Goal: Transaction & Acquisition: Purchase product/service

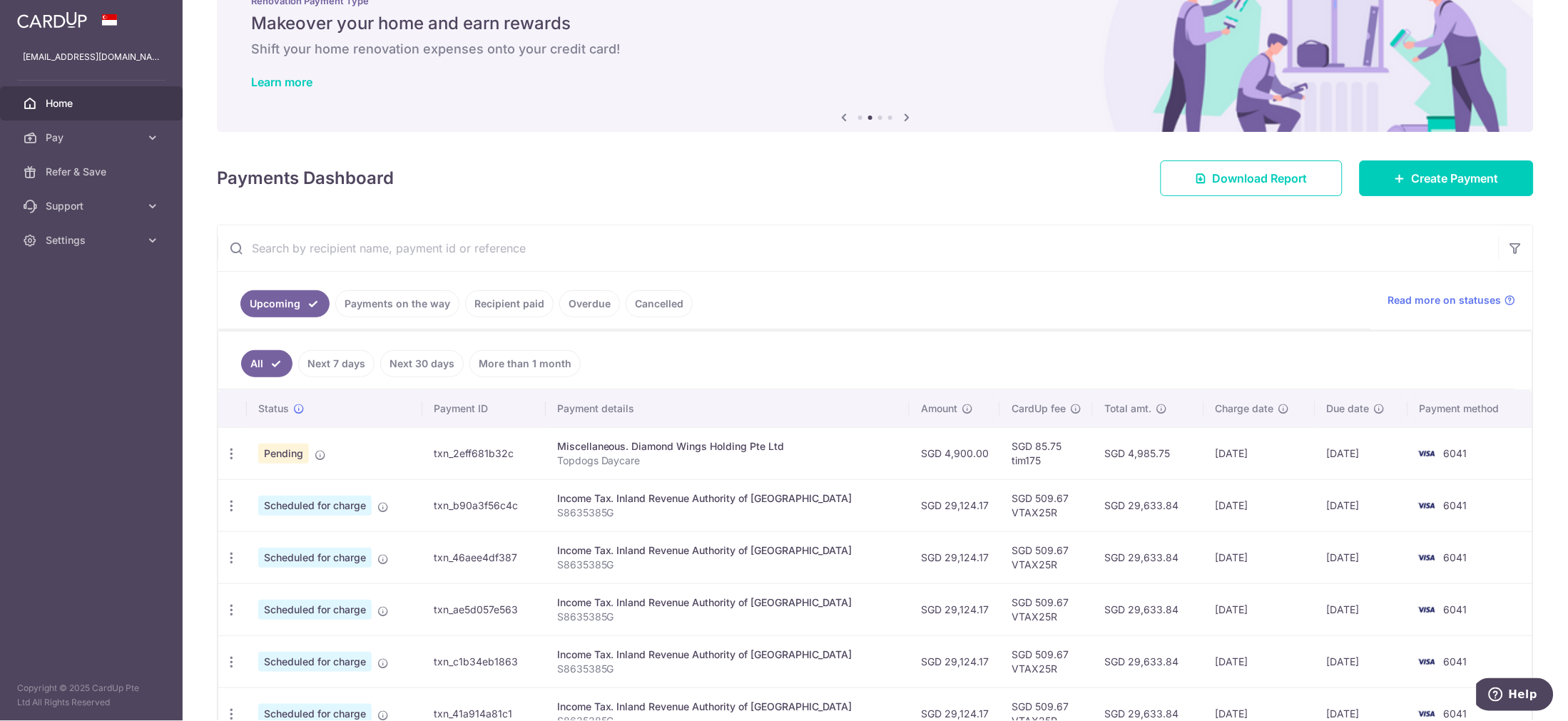
scroll to position [79, 0]
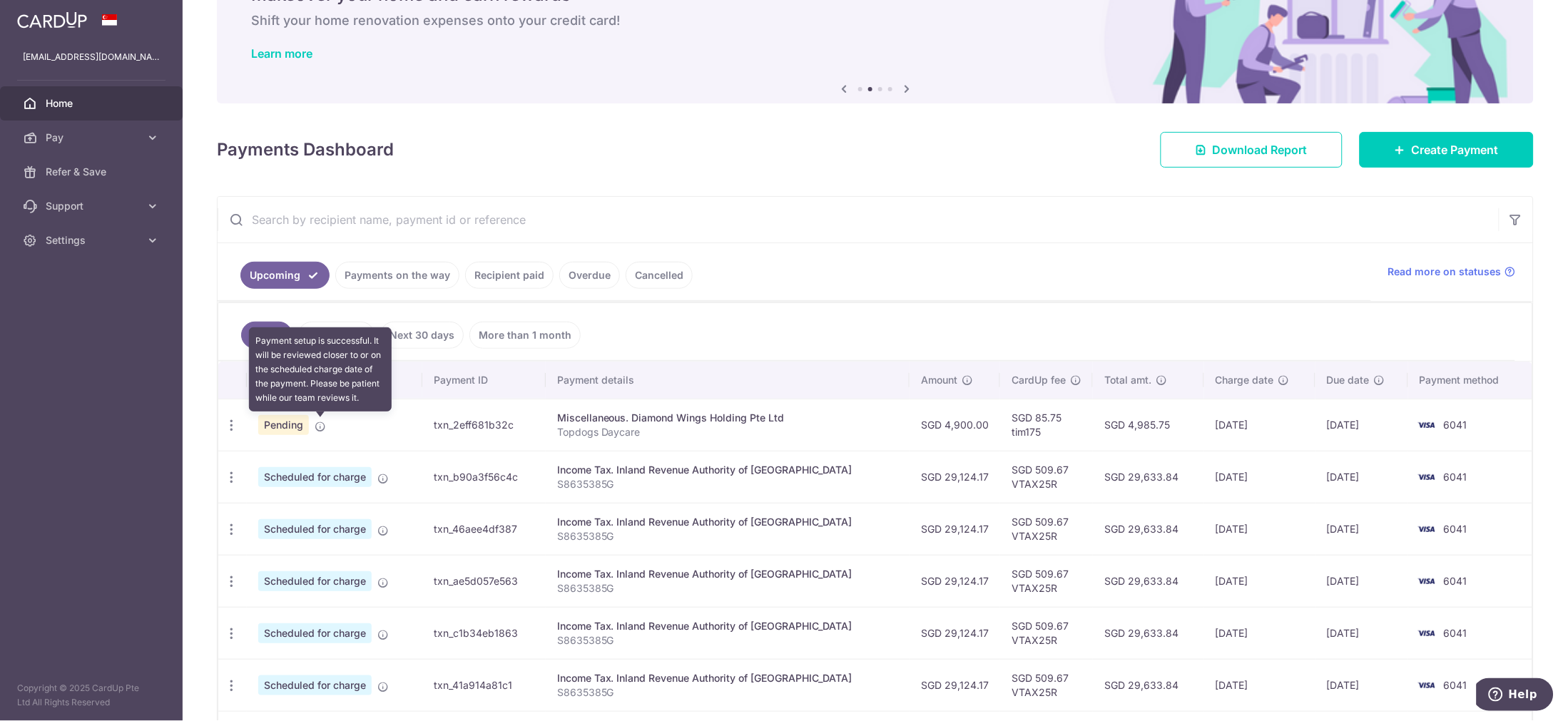
click at [319, 425] on icon at bounding box center [320, 426] width 11 height 11
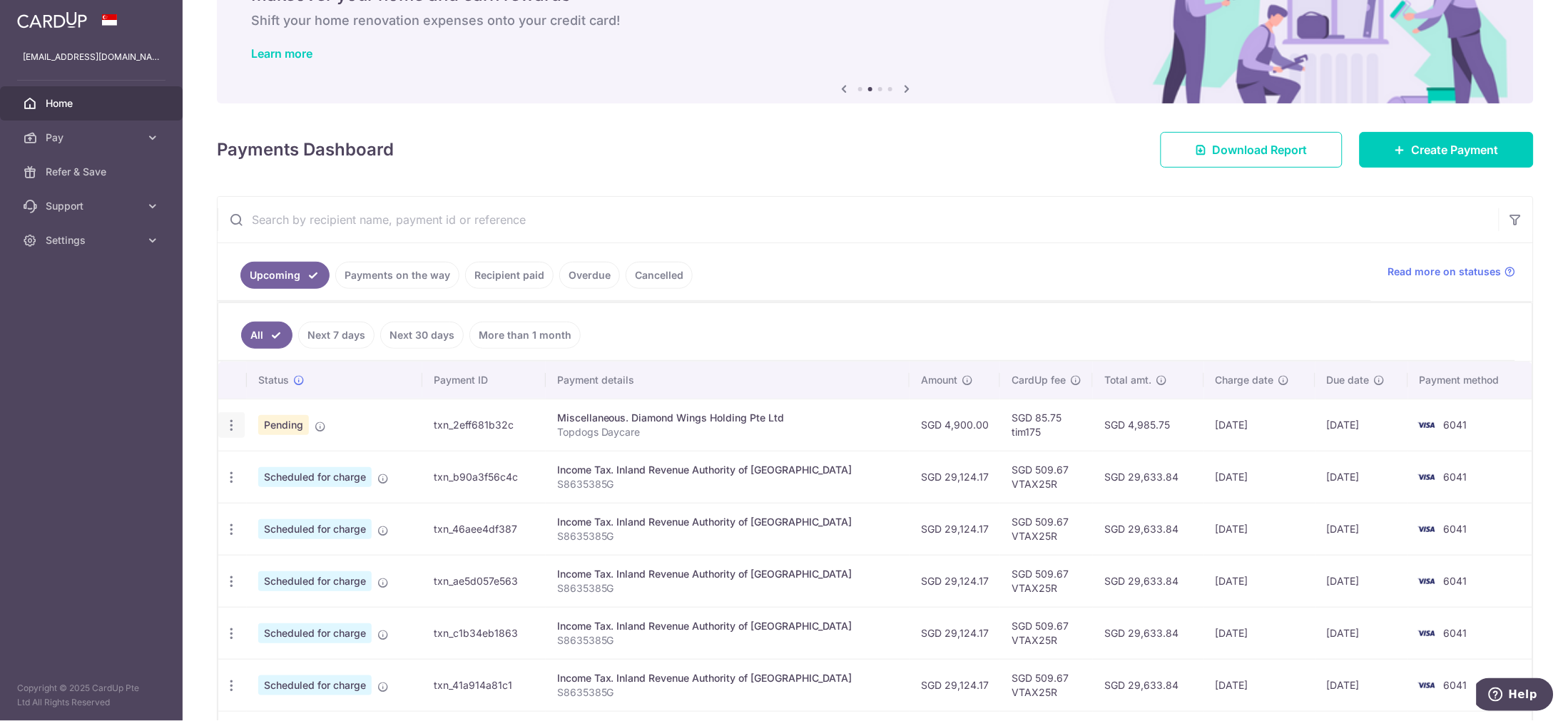
click at [232, 425] on icon "button" at bounding box center [232, 425] width 15 height 15
click at [276, 468] on span "Update payment" at bounding box center [307, 464] width 97 height 17
radio input "true"
type input "4,900.00"
type input "18/09/2025"
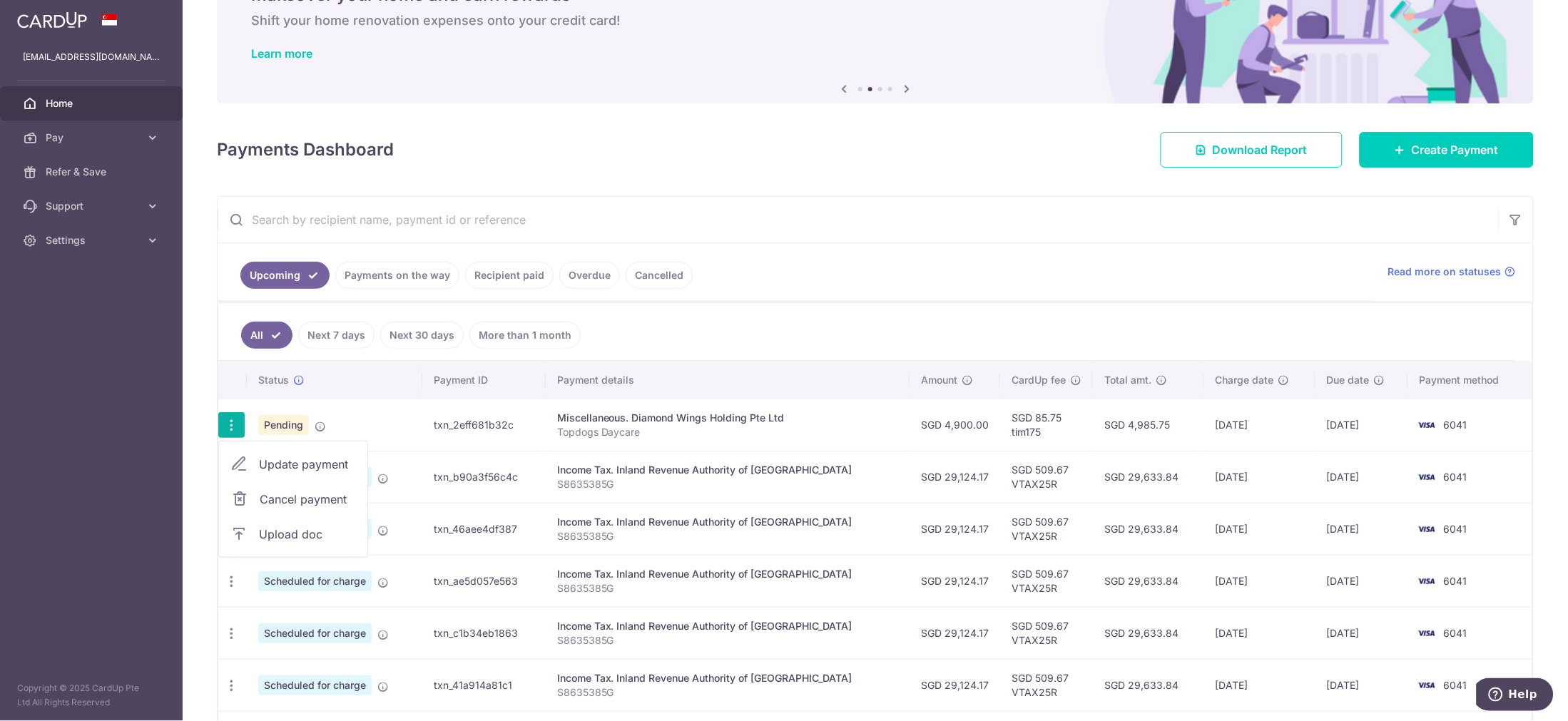
type input "Topdogs Daycare"
type input "tim175"
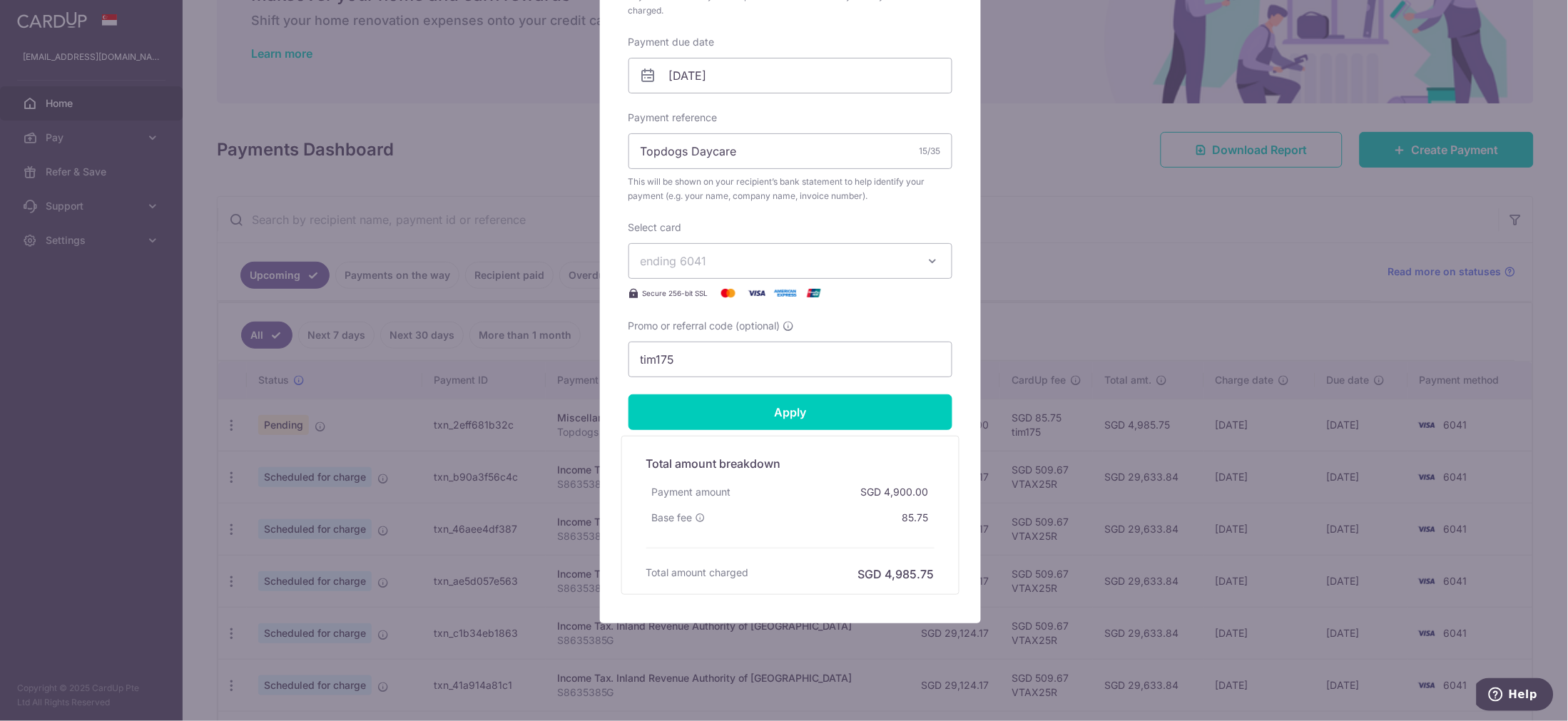
scroll to position [436, 0]
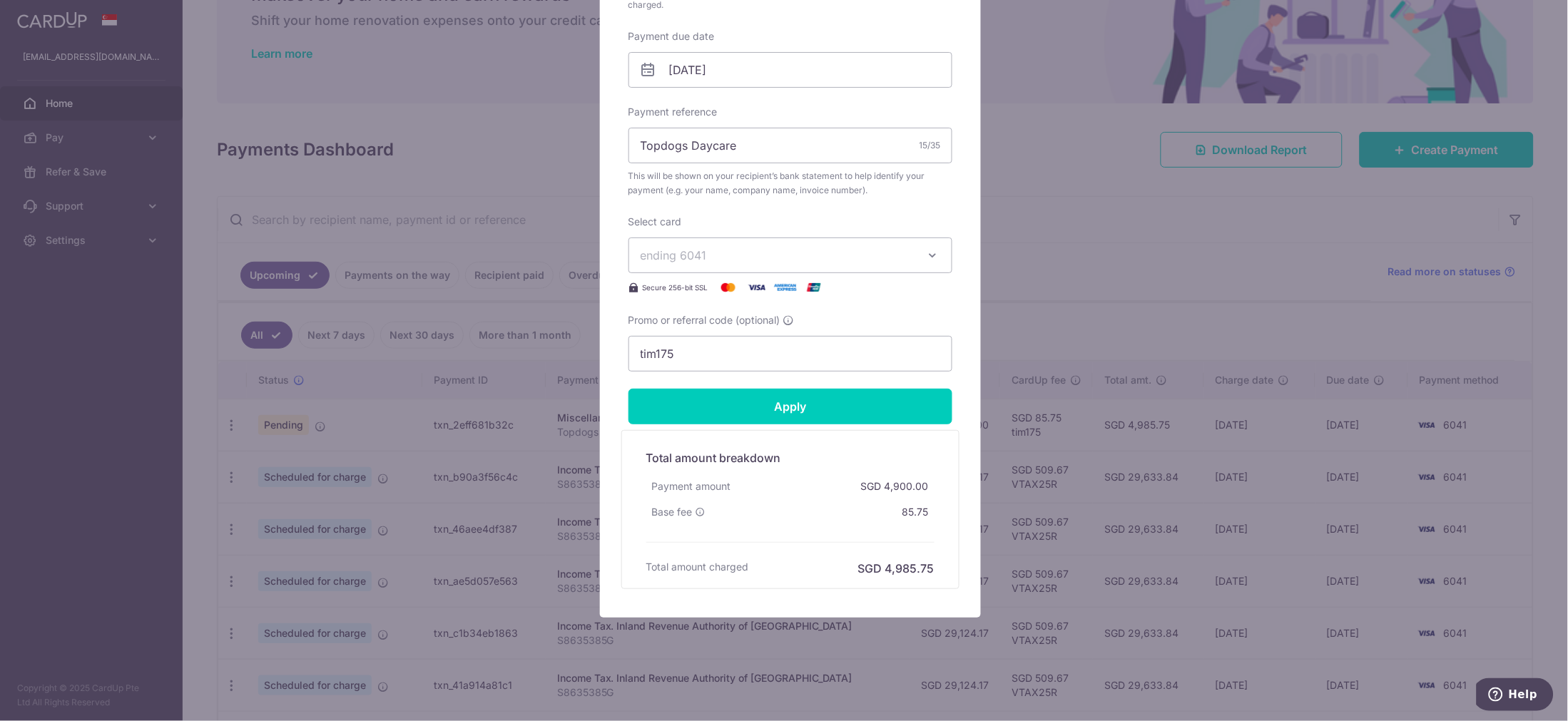
click at [1108, 158] on div "Edit payment By clicking apply, you will make changes to all payments to Diamon…" at bounding box center [784, 360] width 1568 height 721
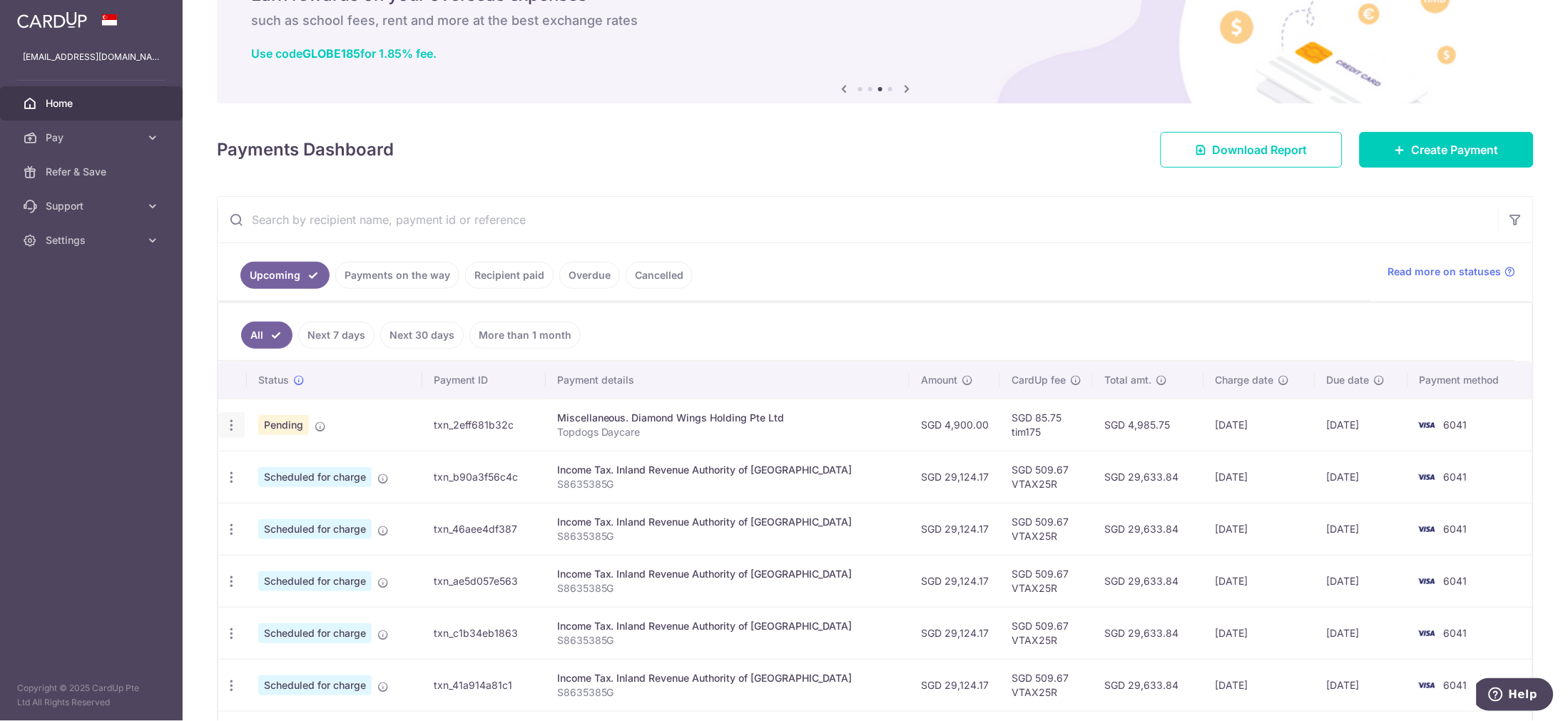
click at [224, 429] on icon "button" at bounding box center [232, 425] width 15 height 15
click at [261, 538] on span "Upload doc" at bounding box center [307, 534] width 97 height 17
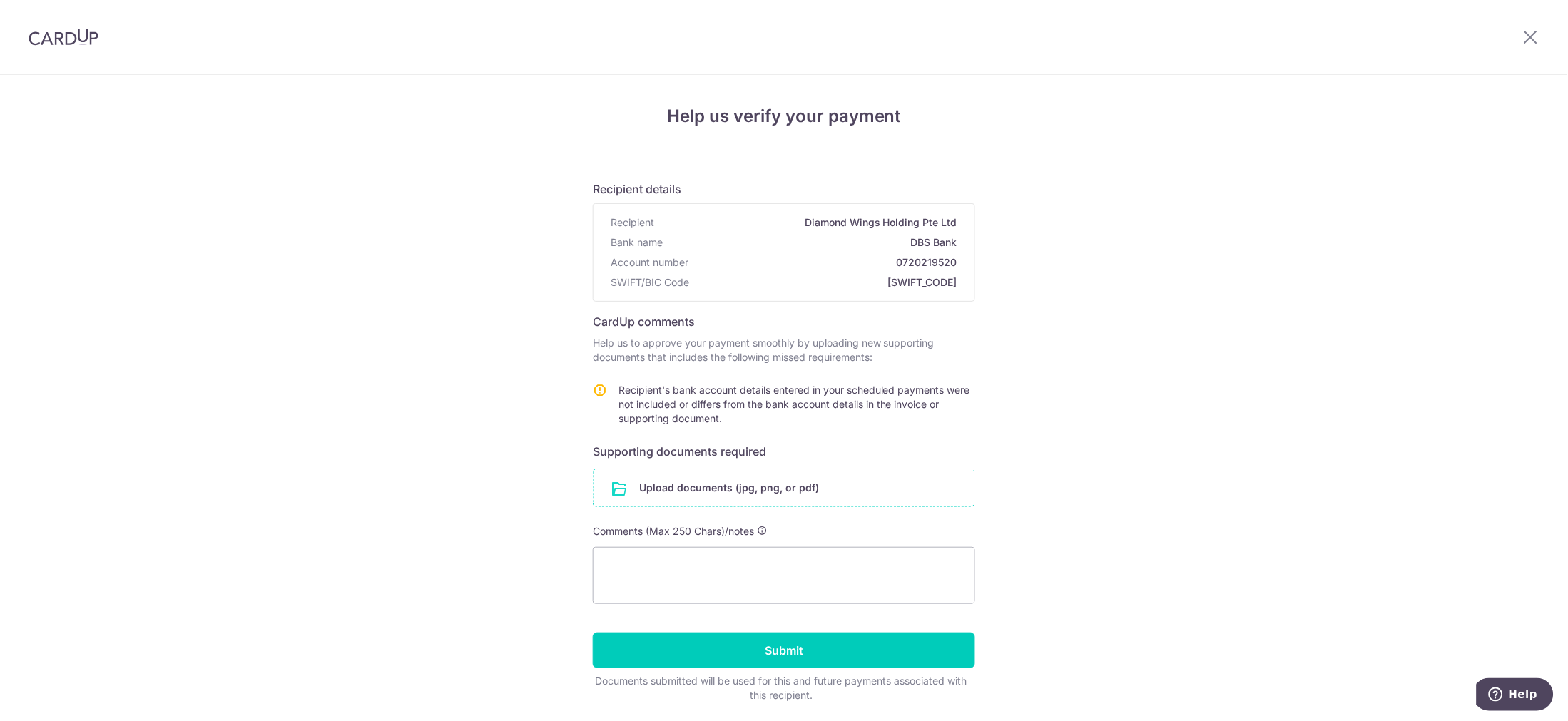
click at [651, 485] on input "file" at bounding box center [784, 487] width 381 height 37
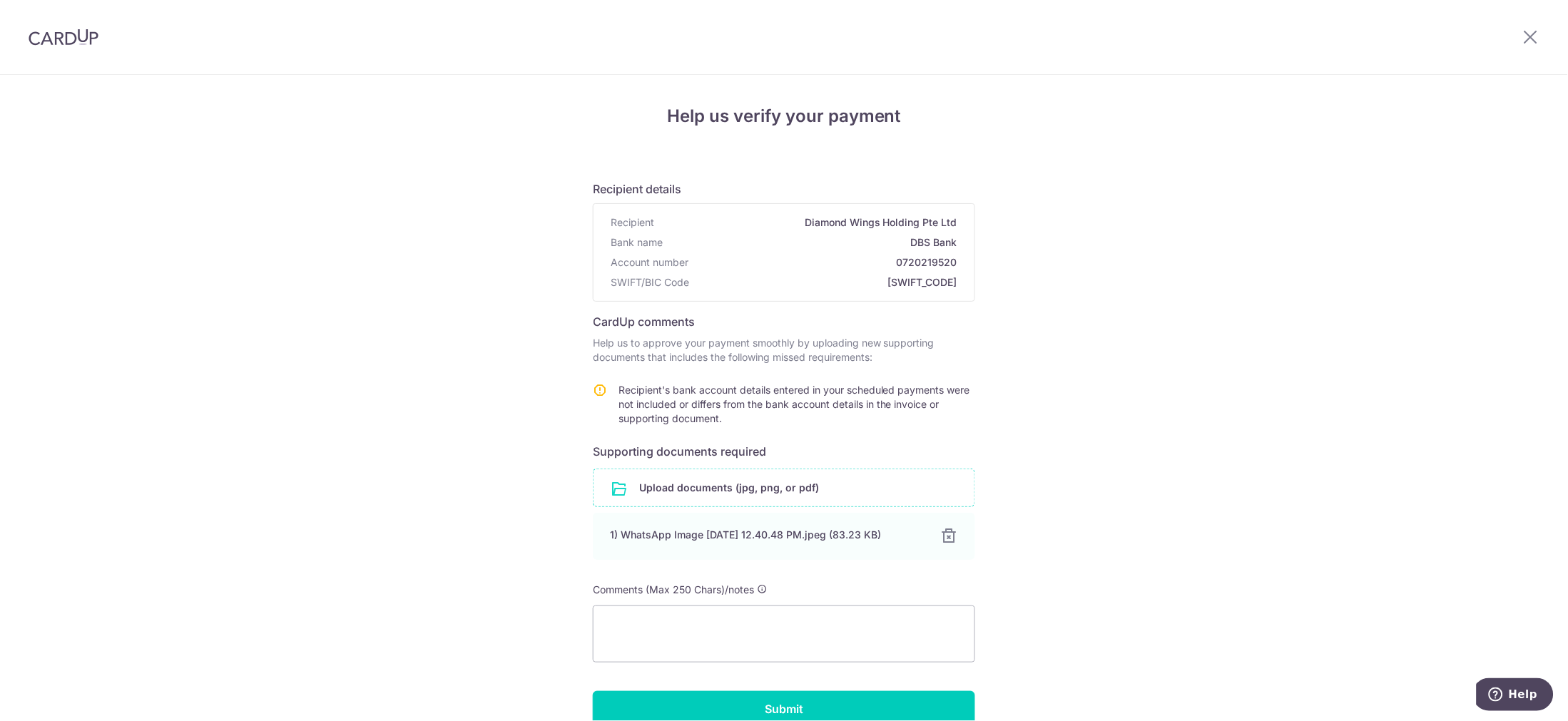
scroll to position [79, 0]
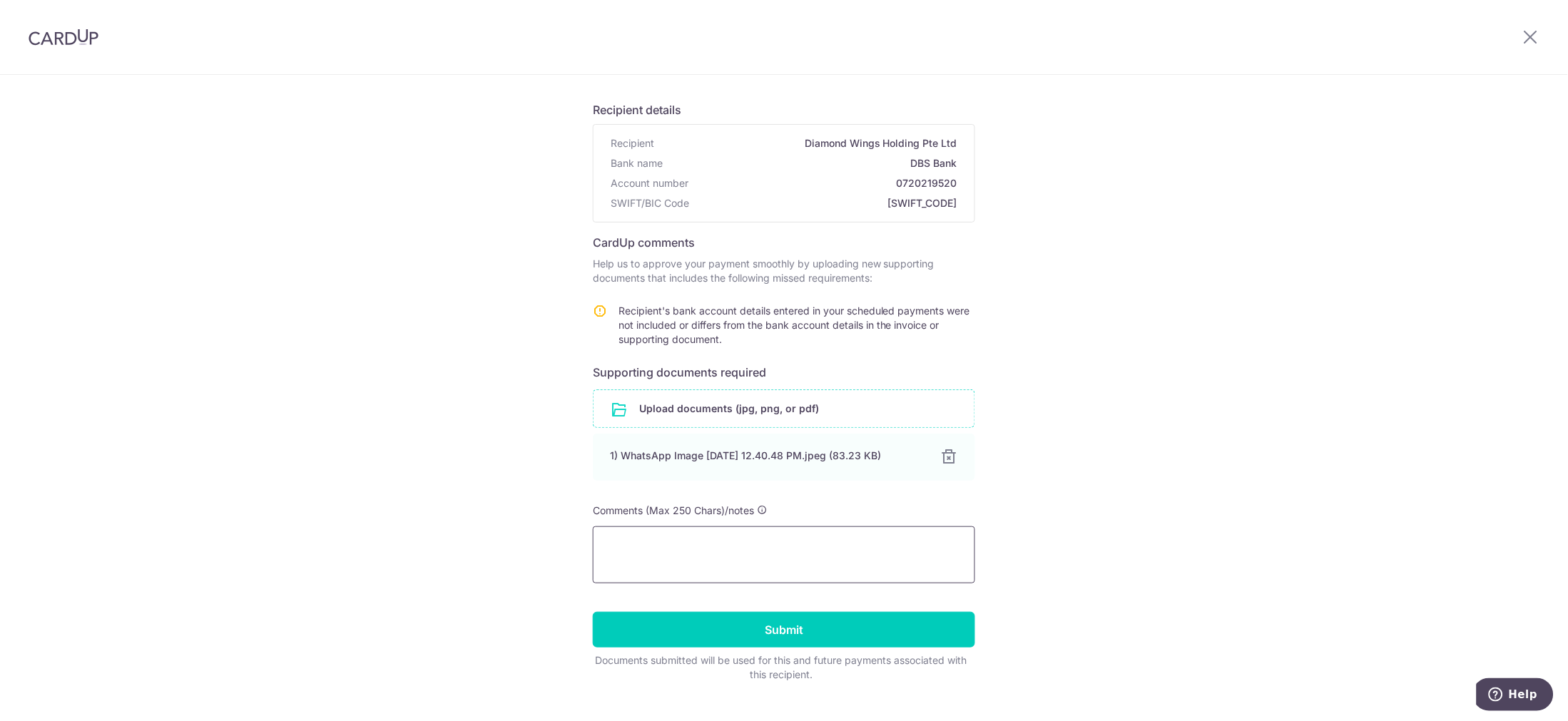
click at [875, 549] on textarea at bounding box center [784, 555] width 382 height 57
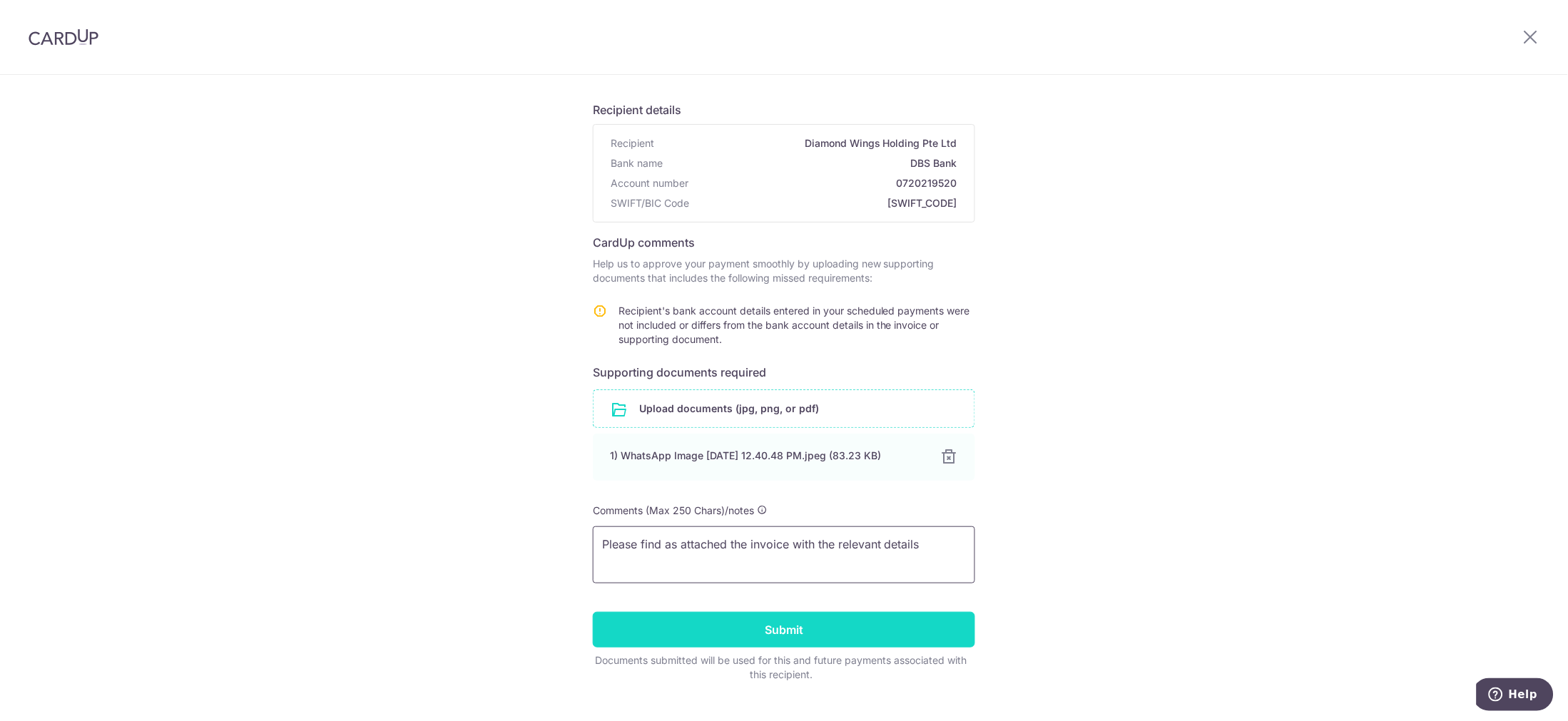
type textarea "Please find as attached the invoice with the relevant details"
click at [883, 632] on input "Submit" at bounding box center [784, 629] width 382 height 35
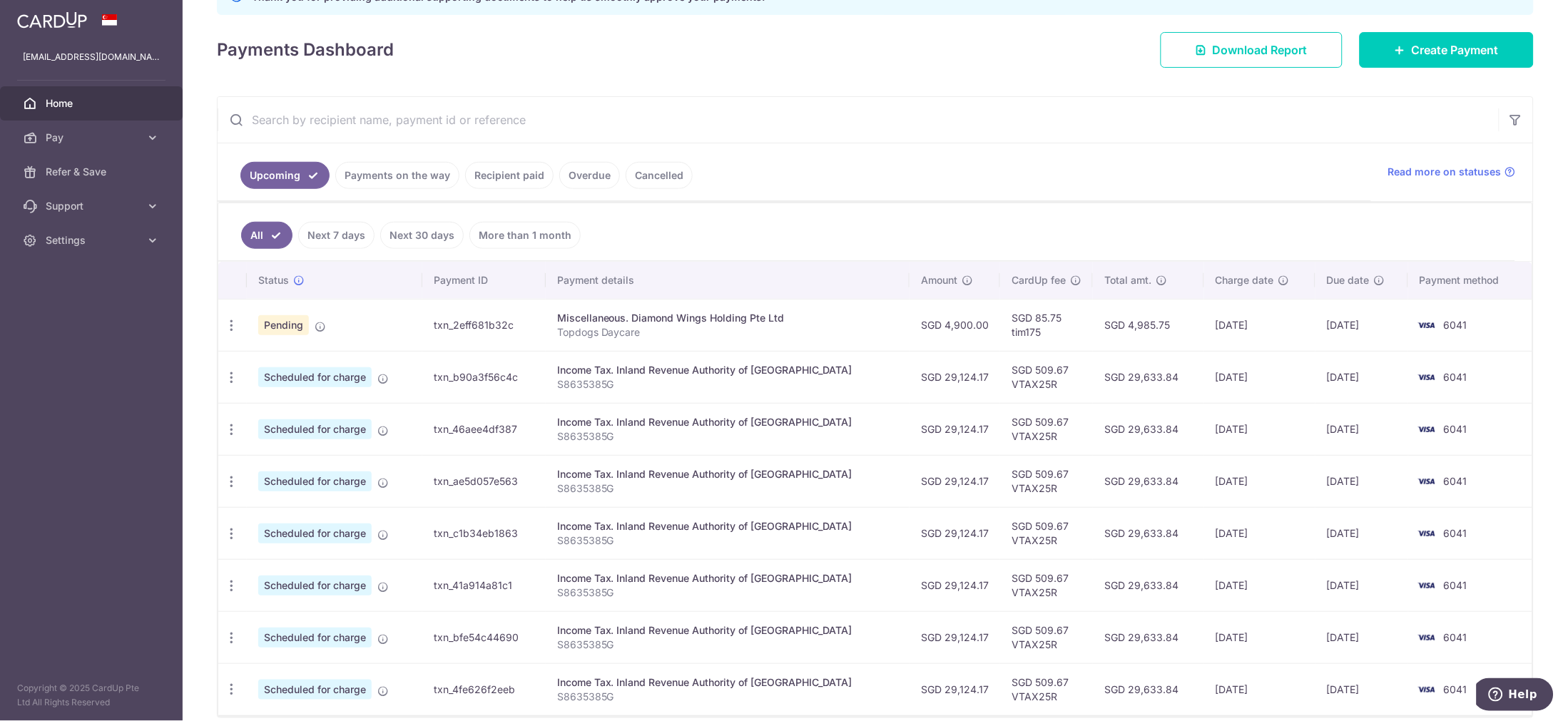
scroll to position [237, 0]
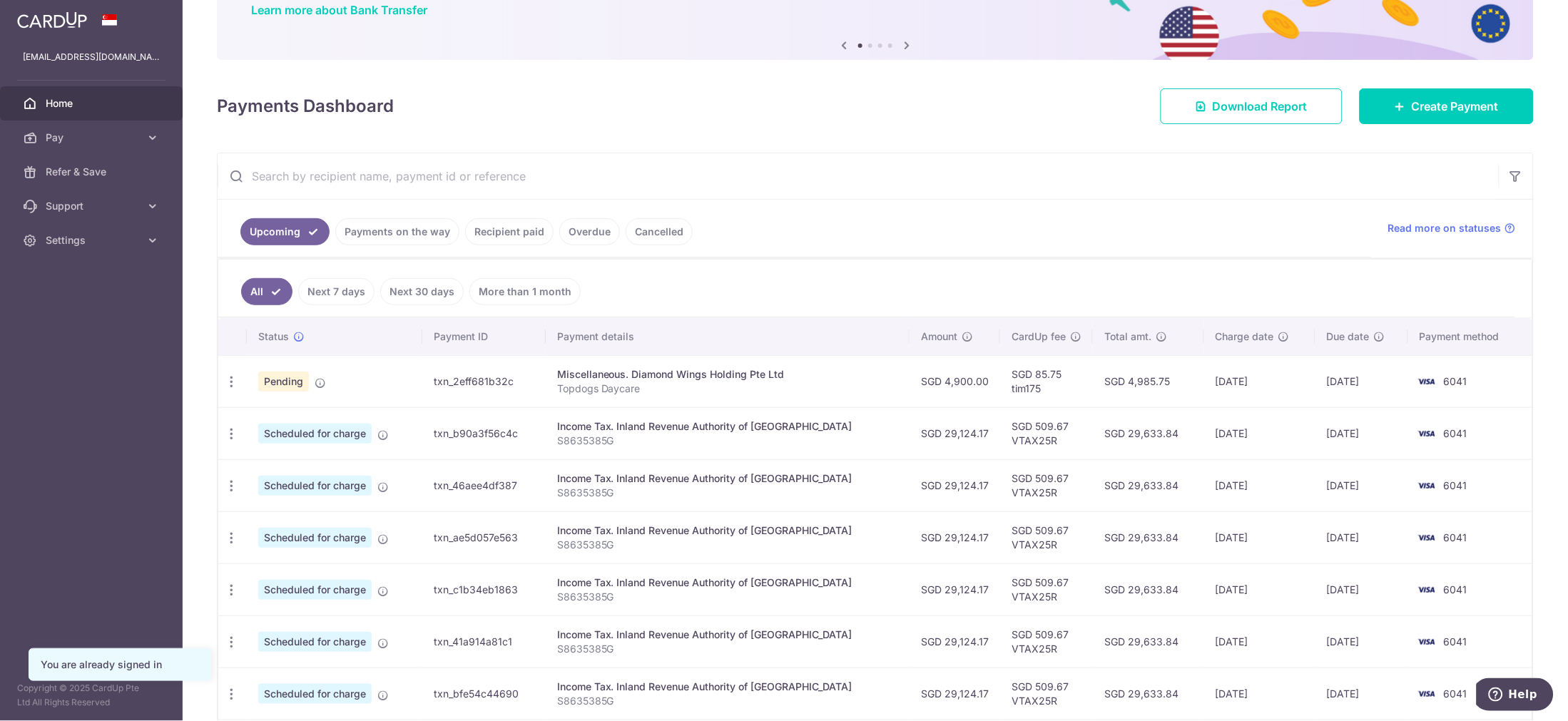
scroll to position [158, 0]
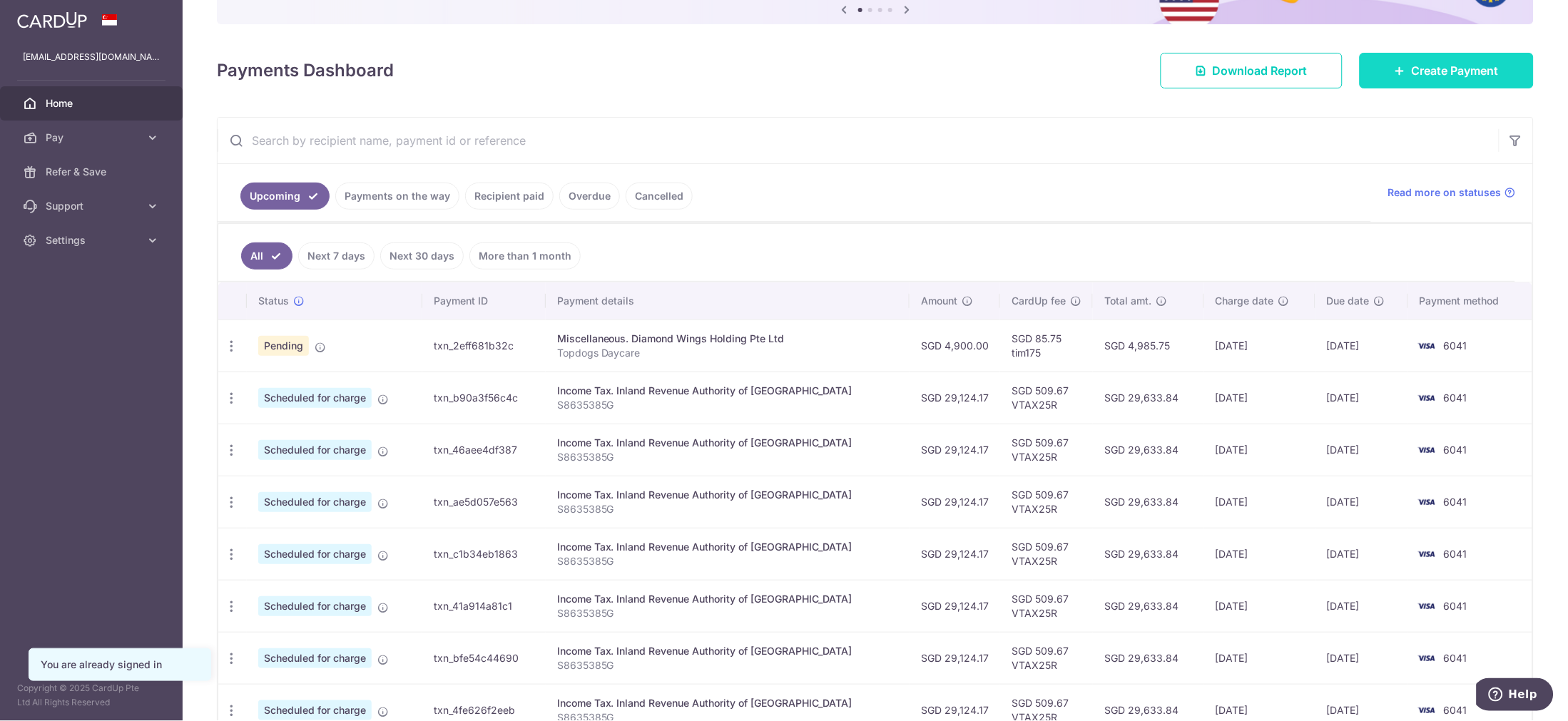
click at [1443, 84] on link "Create Payment" at bounding box center [1447, 70] width 174 height 35
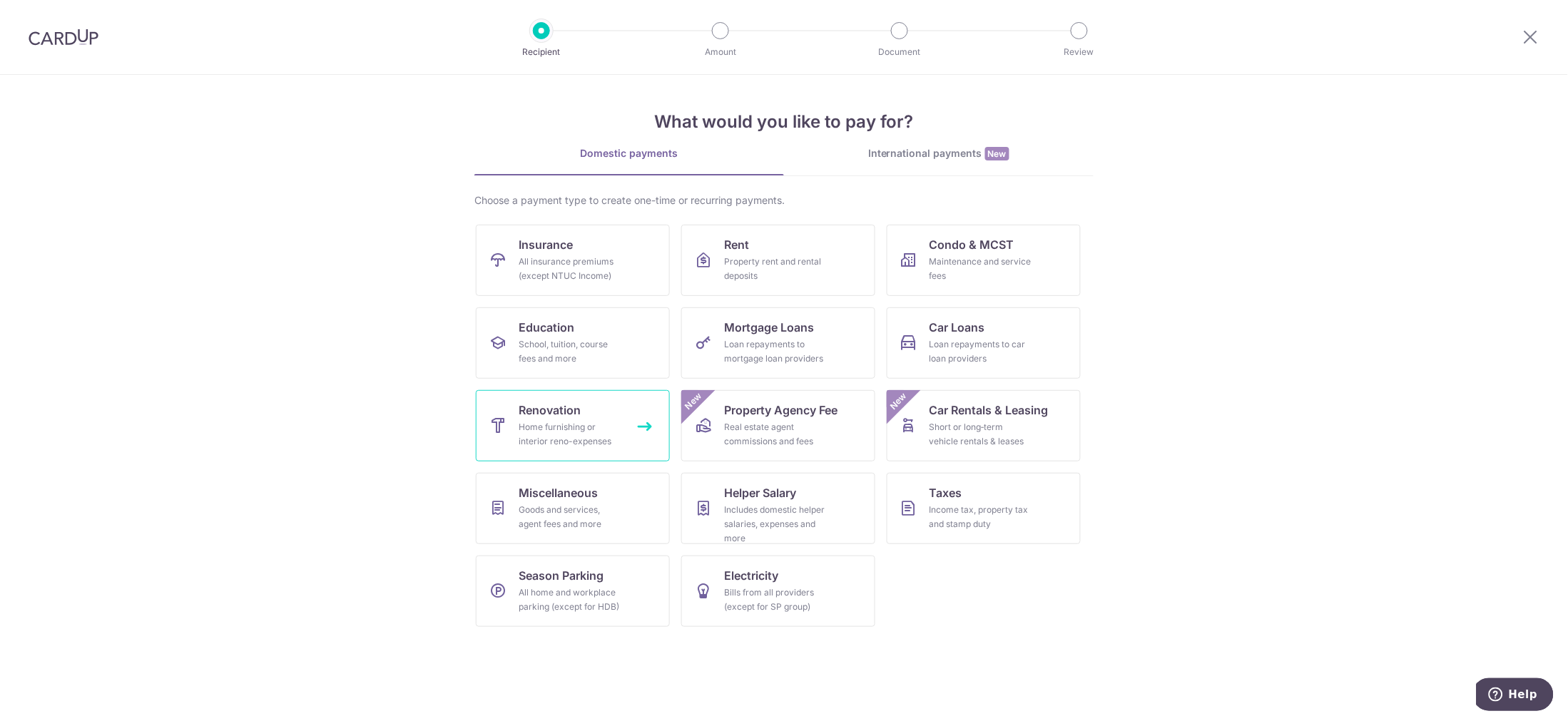
click at [556, 429] on div "Home furnishing or interior reno-expenses" at bounding box center [569, 434] width 103 height 29
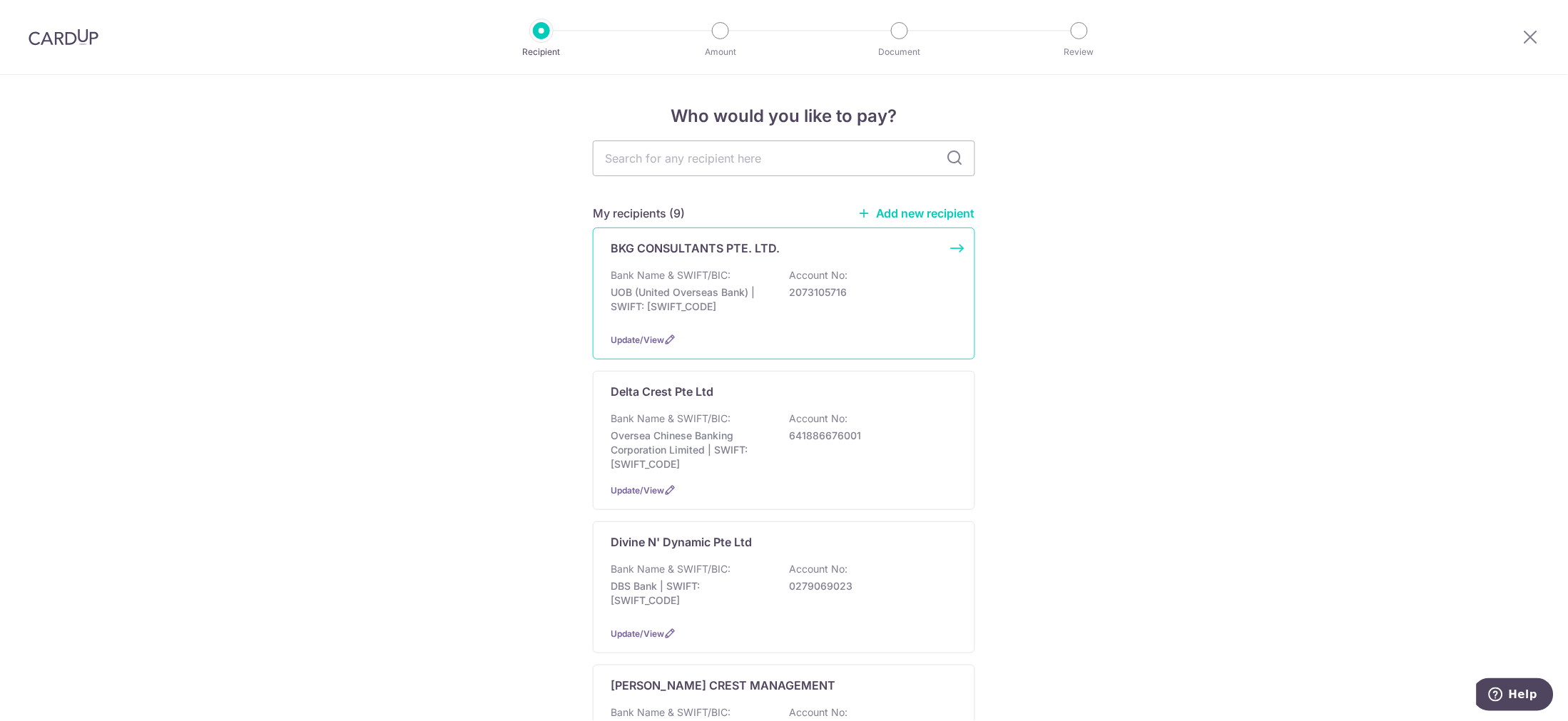
click at [630, 281] on p "Bank Name & SWIFT/BIC:" at bounding box center [670, 274] width 120 height 14
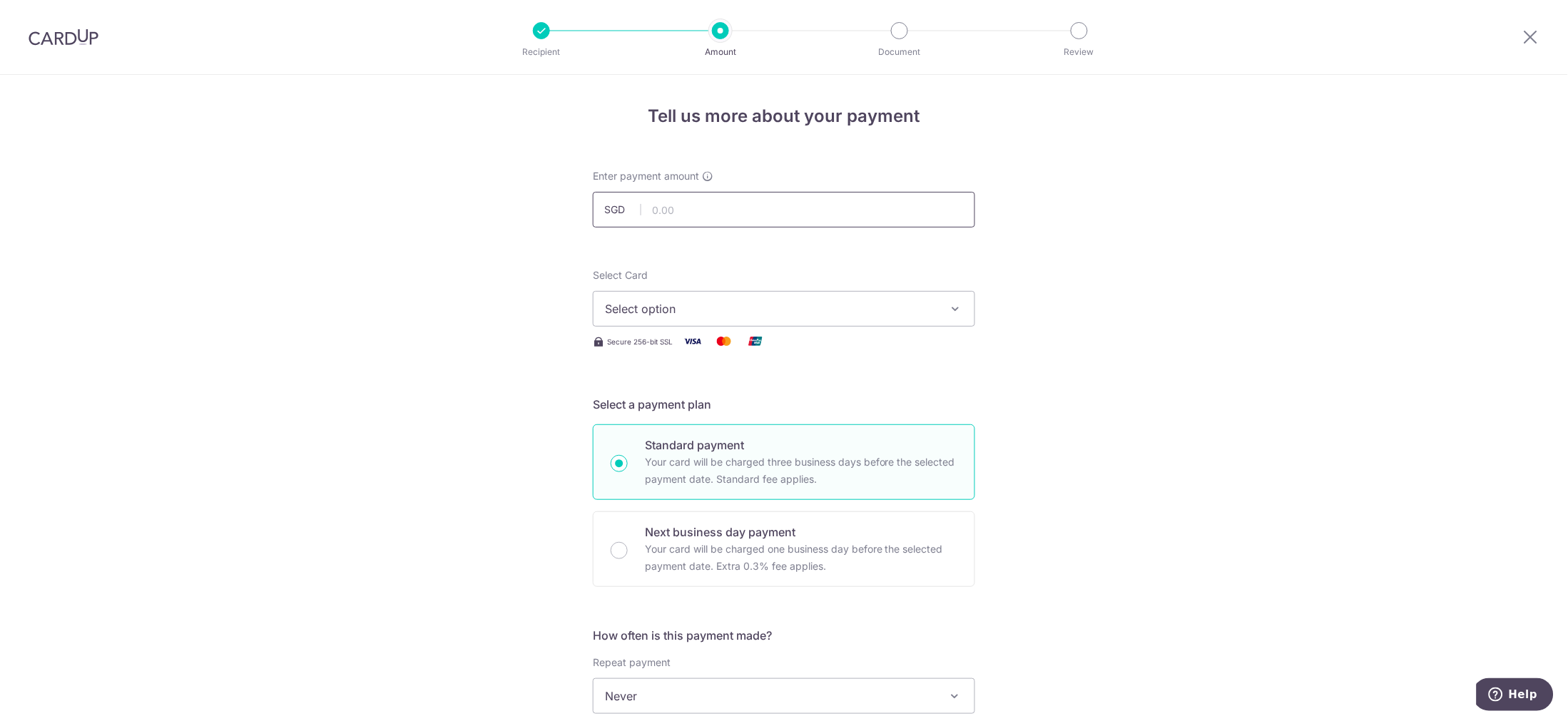
click at [675, 200] on input "text" at bounding box center [784, 209] width 382 height 35
click at [744, 206] on input "text" at bounding box center [784, 209] width 382 height 35
click at [679, 219] on input "text" at bounding box center [784, 209] width 382 height 35
type input "3,375.00"
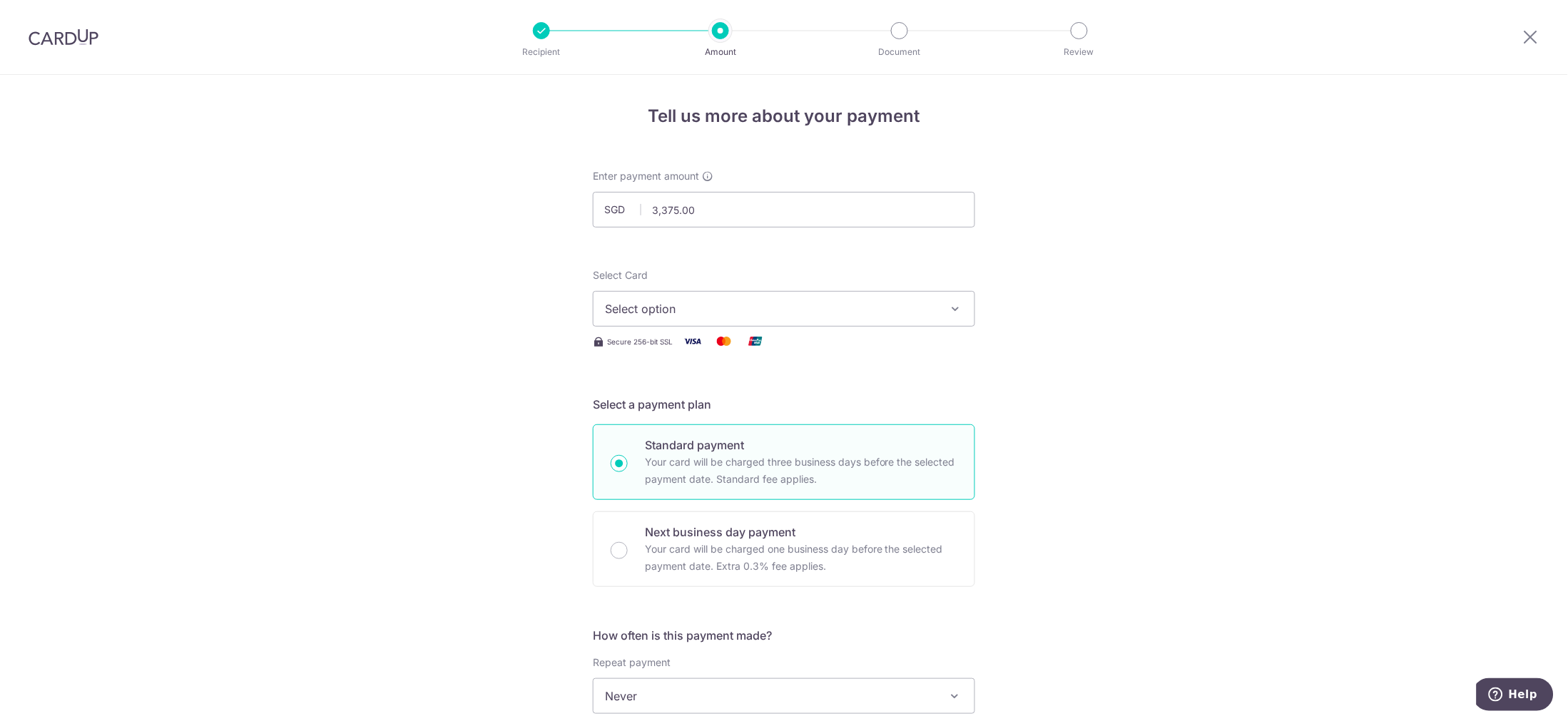
click at [703, 308] on span "Select option" at bounding box center [771, 309] width 333 height 17
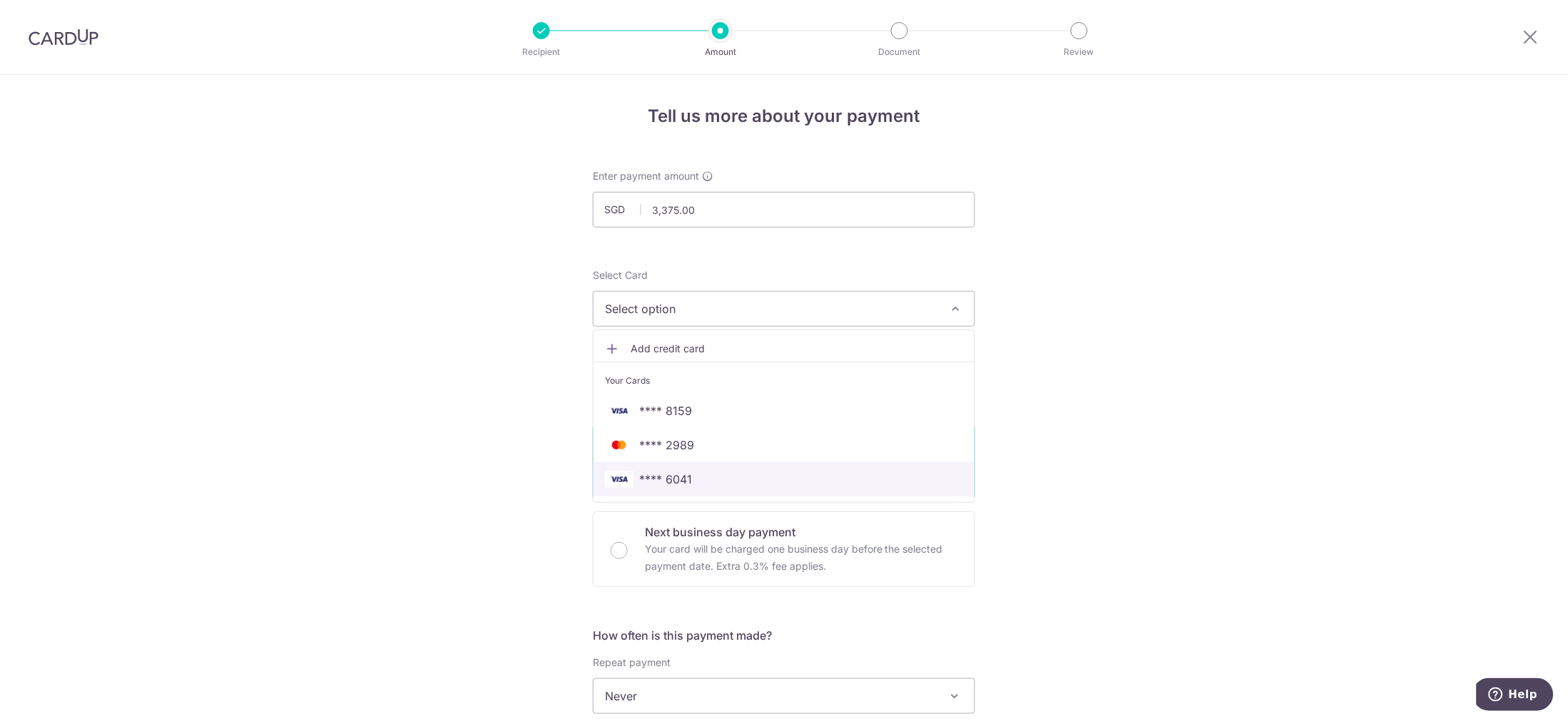
click at [707, 479] on span "**** 6041" at bounding box center [784, 479] width 358 height 17
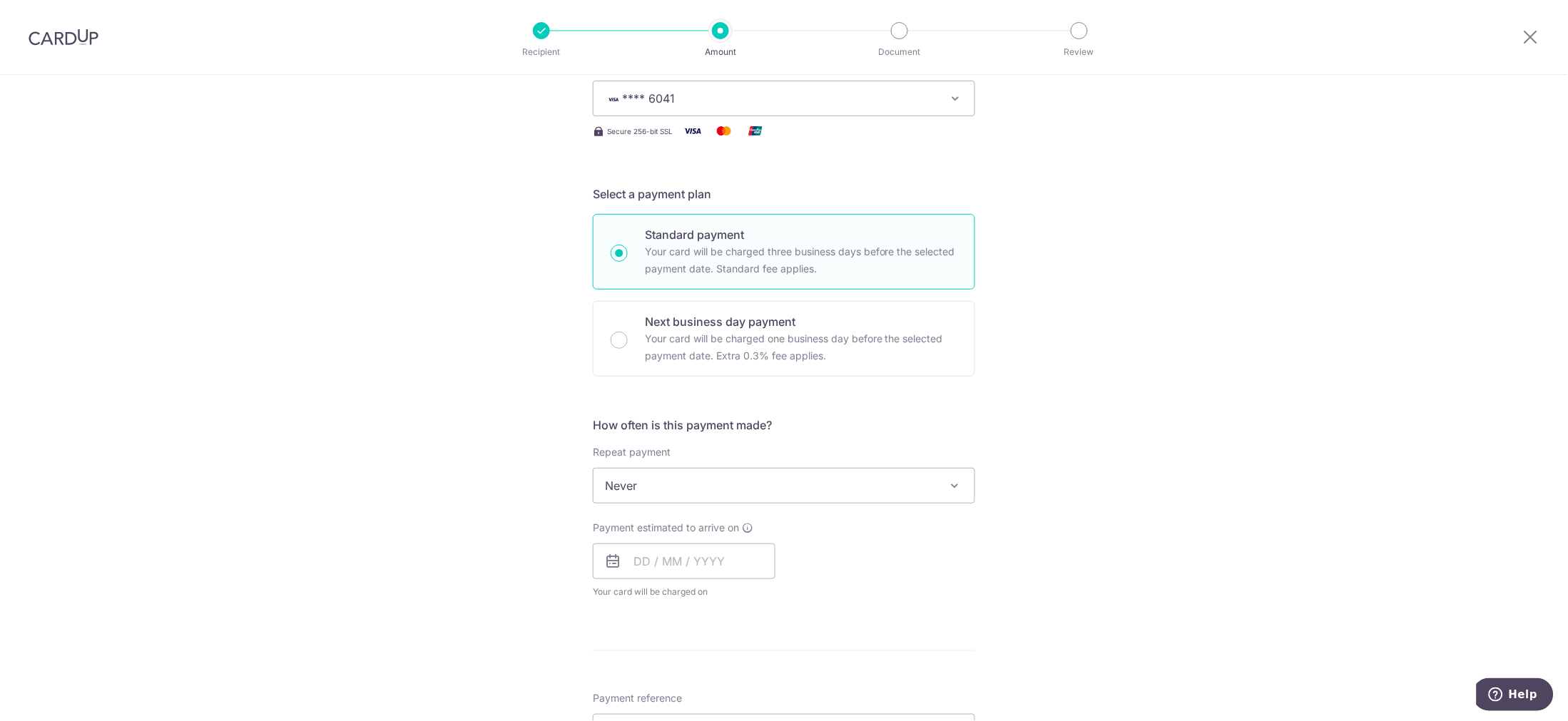
scroll to position [237, 0]
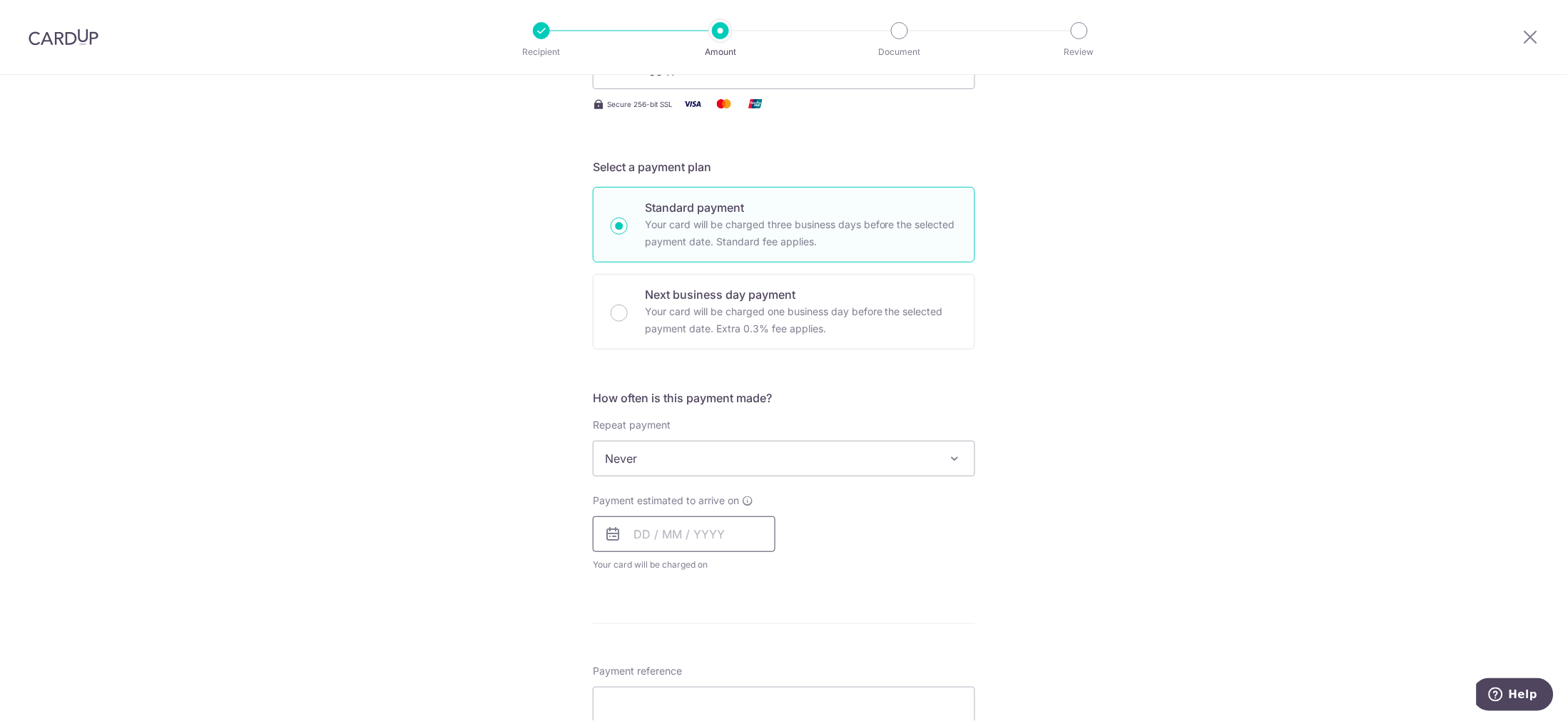
click at [721, 540] on input "text" at bounding box center [683, 534] width 183 height 35
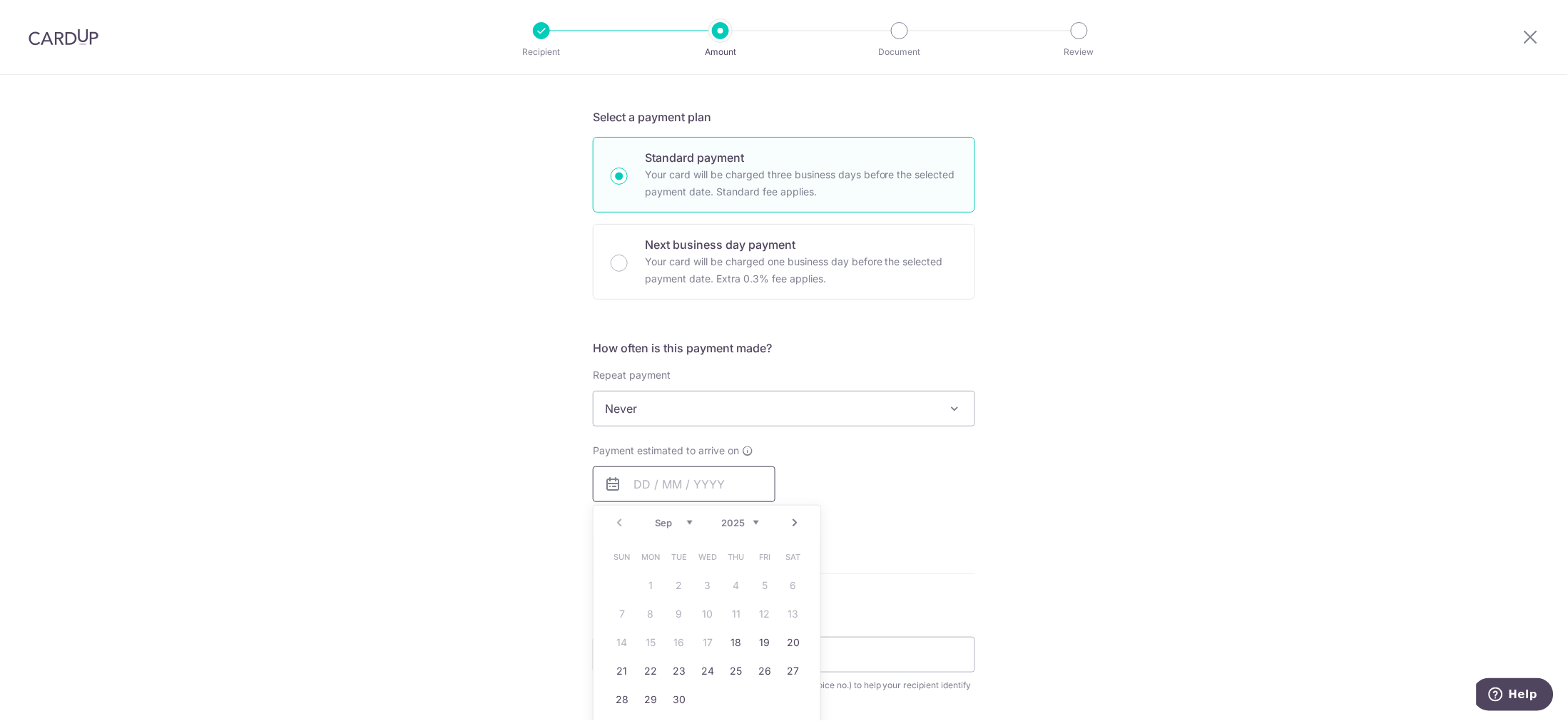
scroll to position [474, 0]
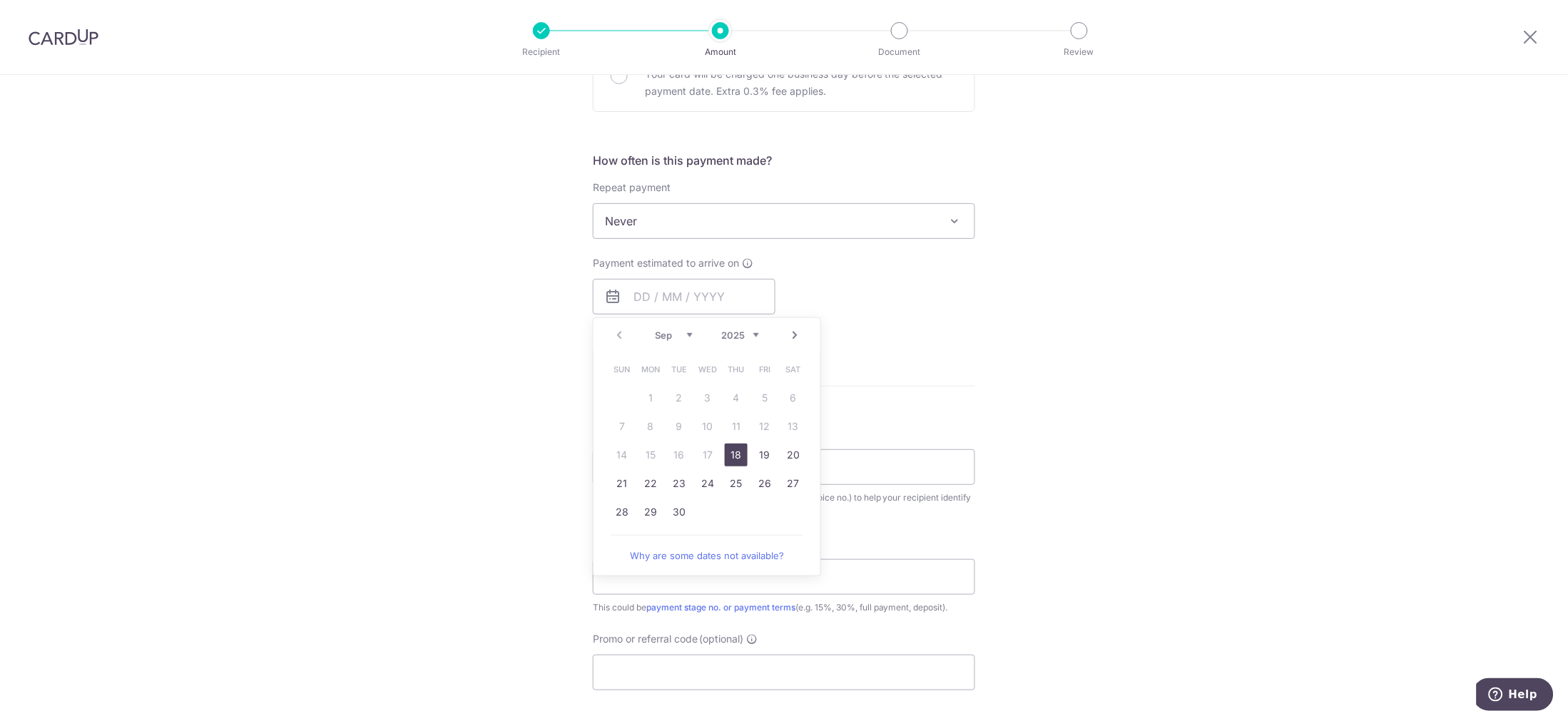
click at [738, 456] on link "18" at bounding box center [736, 455] width 23 height 23
type input "[DATE]"
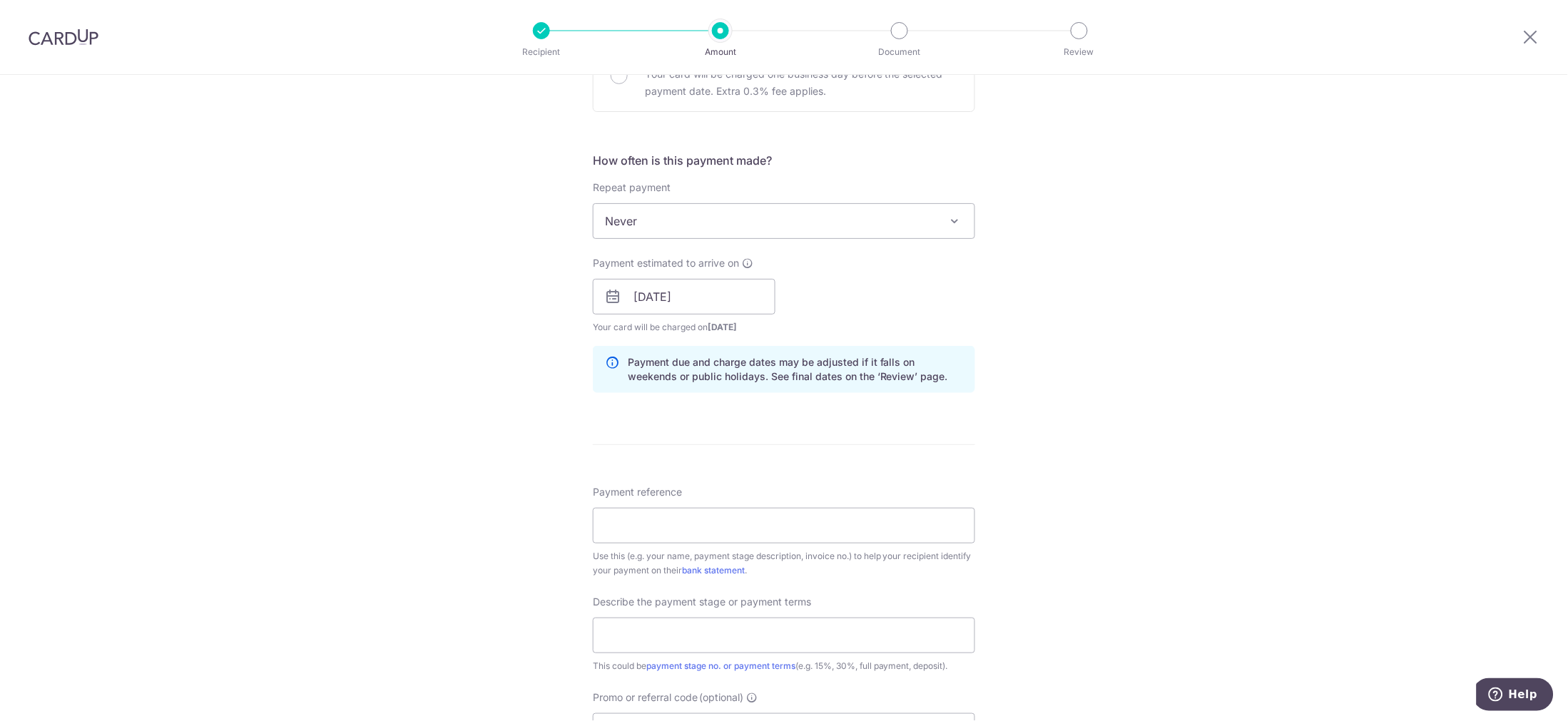
click at [1099, 326] on div "Tell us more about your payment Enter payment amount SGD 3,375.00 3375.00 Selec…" at bounding box center [784, 322] width 1568 height 1444
click at [653, 535] on input "Payment reference" at bounding box center [784, 525] width 382 height 35
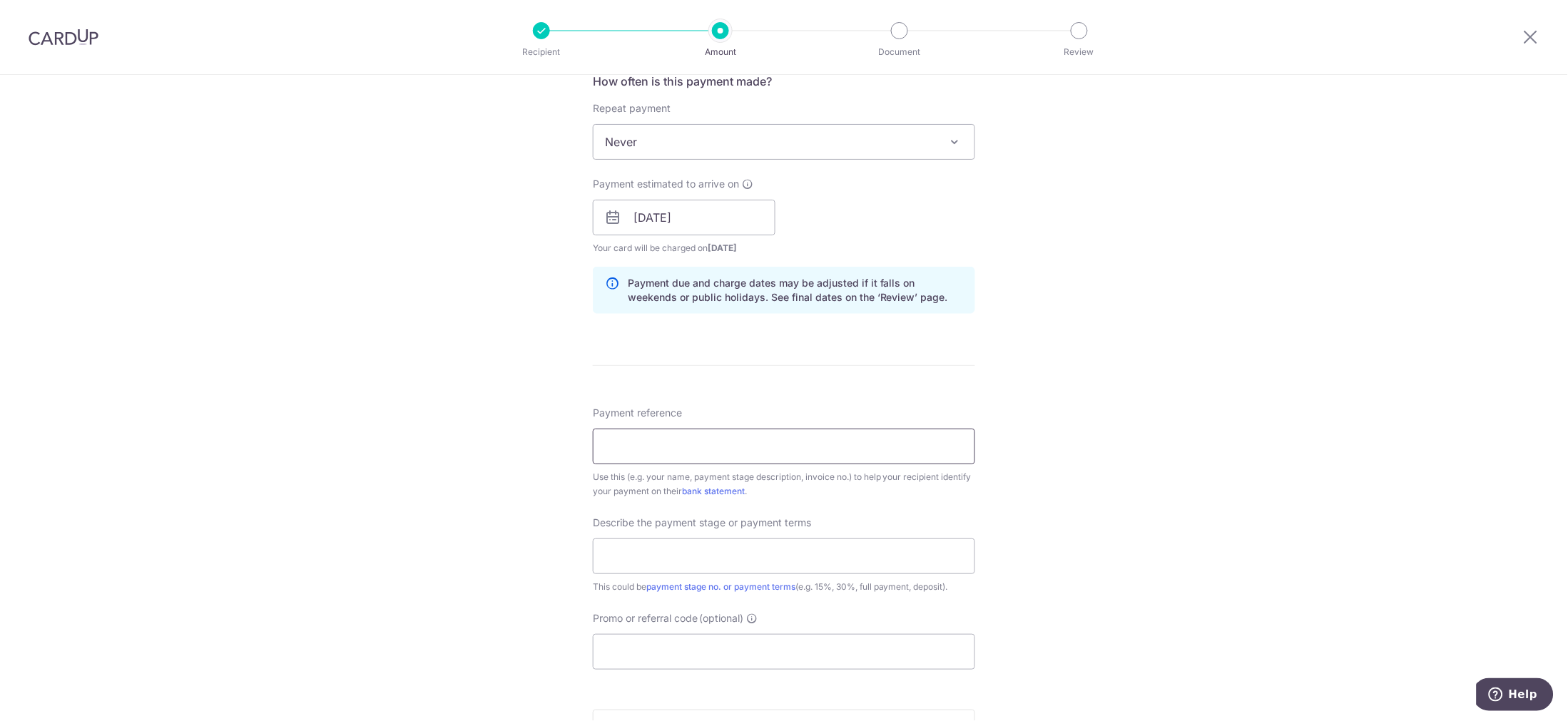
click at [631, 446] on input "Payment reference" at bounding box center [784, 446] width 382 height 35
type input "b"
click at [883, 449] on input "BKG Consultants QS" at bounding box center [784, 446] width 382 height 35
paste input "INV 2025 - 2106"
click at [720, 448] on input "BKG Consultants QS (INV 2025 - 2106" at bounding box center [784, 446] width 382 height 35
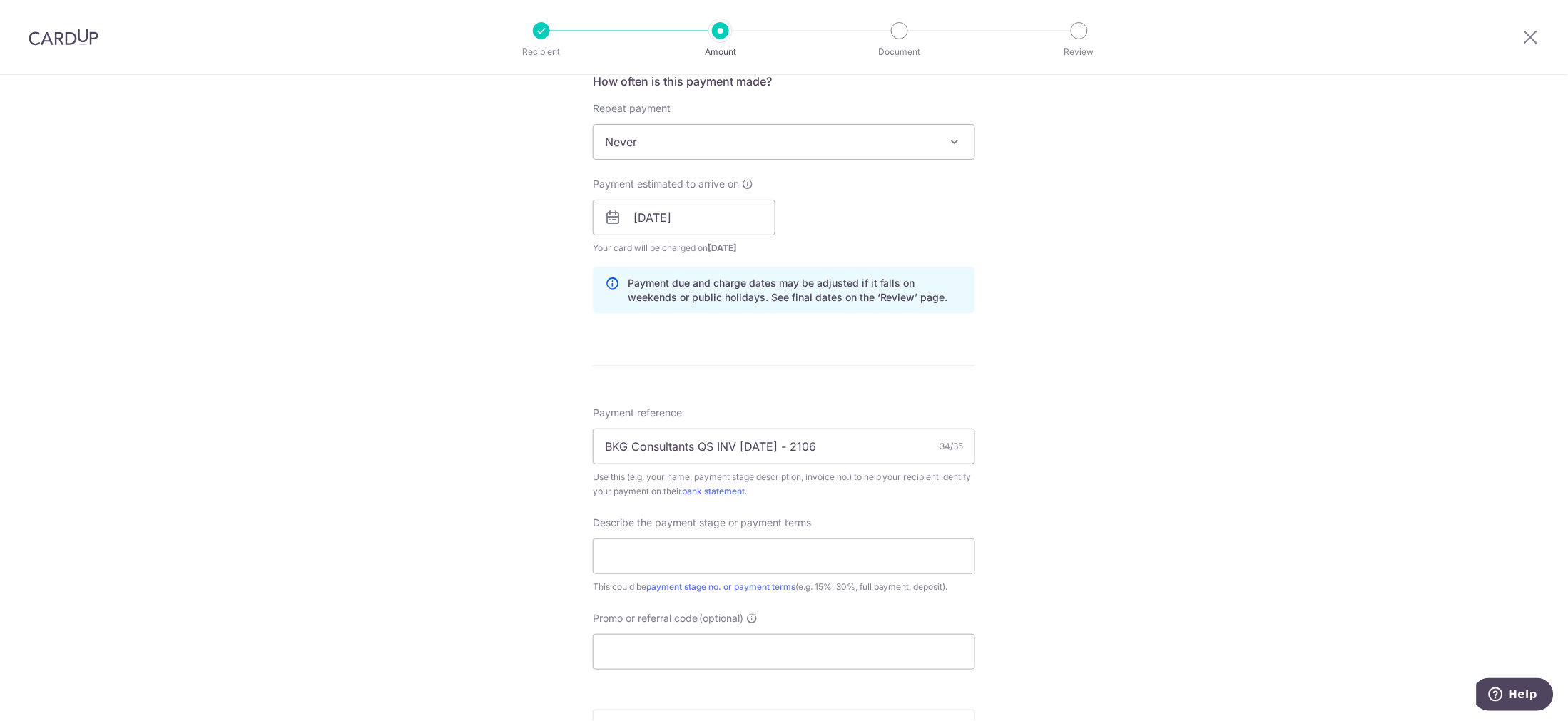
click at [1115, 469] on div "Tell us more about your payment Enter payment amount SGD 3,375.00 3375.00 Selec…" at bounding box center [784, 243] width 1568 height 1444
click at [709, 448] on input "BKG Consultants QS INV 2025 - 2106" at bounding box center [784, 446] width 382 height 35
type input "BKG Consultants INV [DATE] - 2106"
drag, startPoint x: 1069, startPoint y: 512, endPoint x: 1039, endPoint y: 516, distance: 30.3
click at [1069, 512] on div "Tell us more about your payment Enter payment amount SGD 3,375.00 3375.00 Selec…" at bounding box center [784, 243] width 1568 height 1444
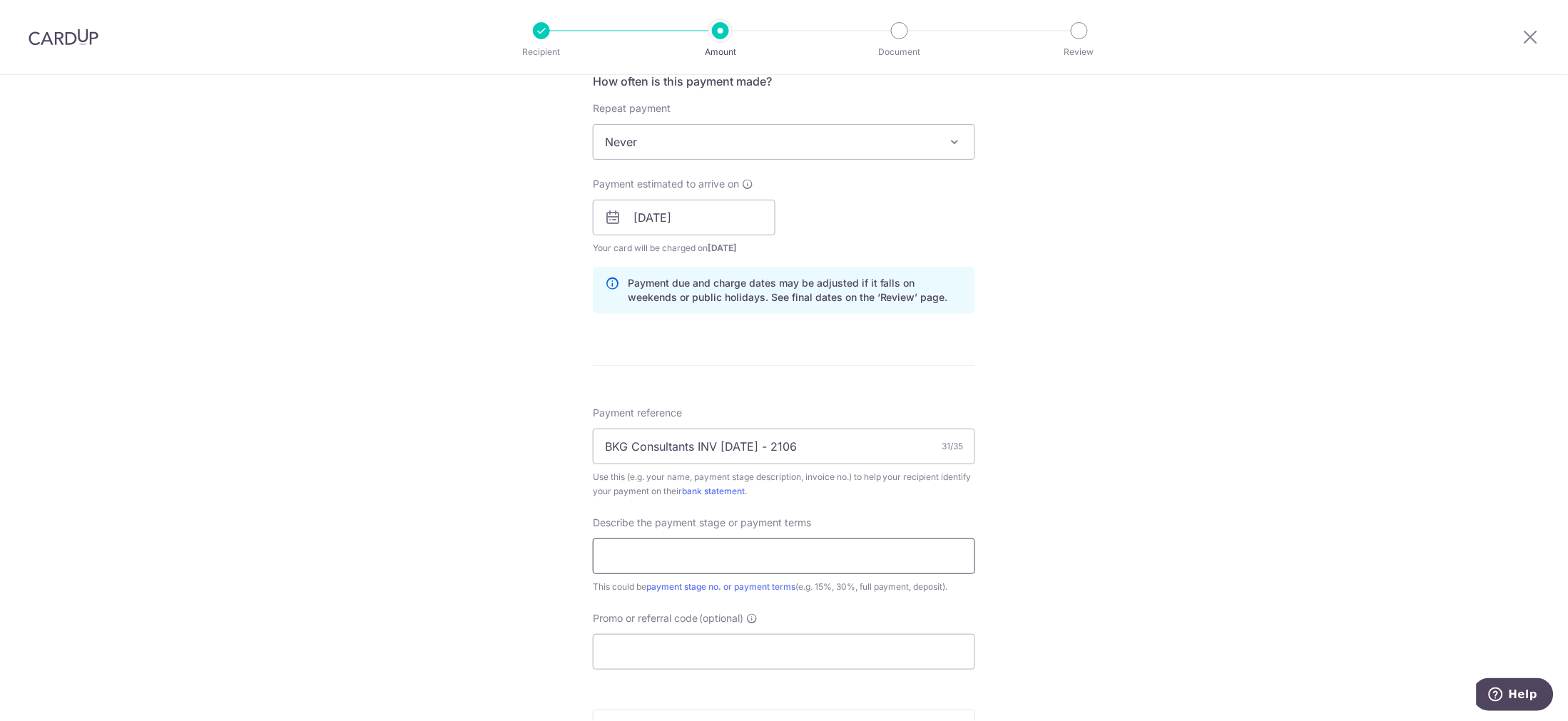
click at [669, 552] on input "text" at bounding box center [784, 556] width 382 height 35
type input "QS Fees Claim 2"
click at [610, 651] on input "Promo or referral code (optional)" at bounding box center [784, 651] width 382 height 35
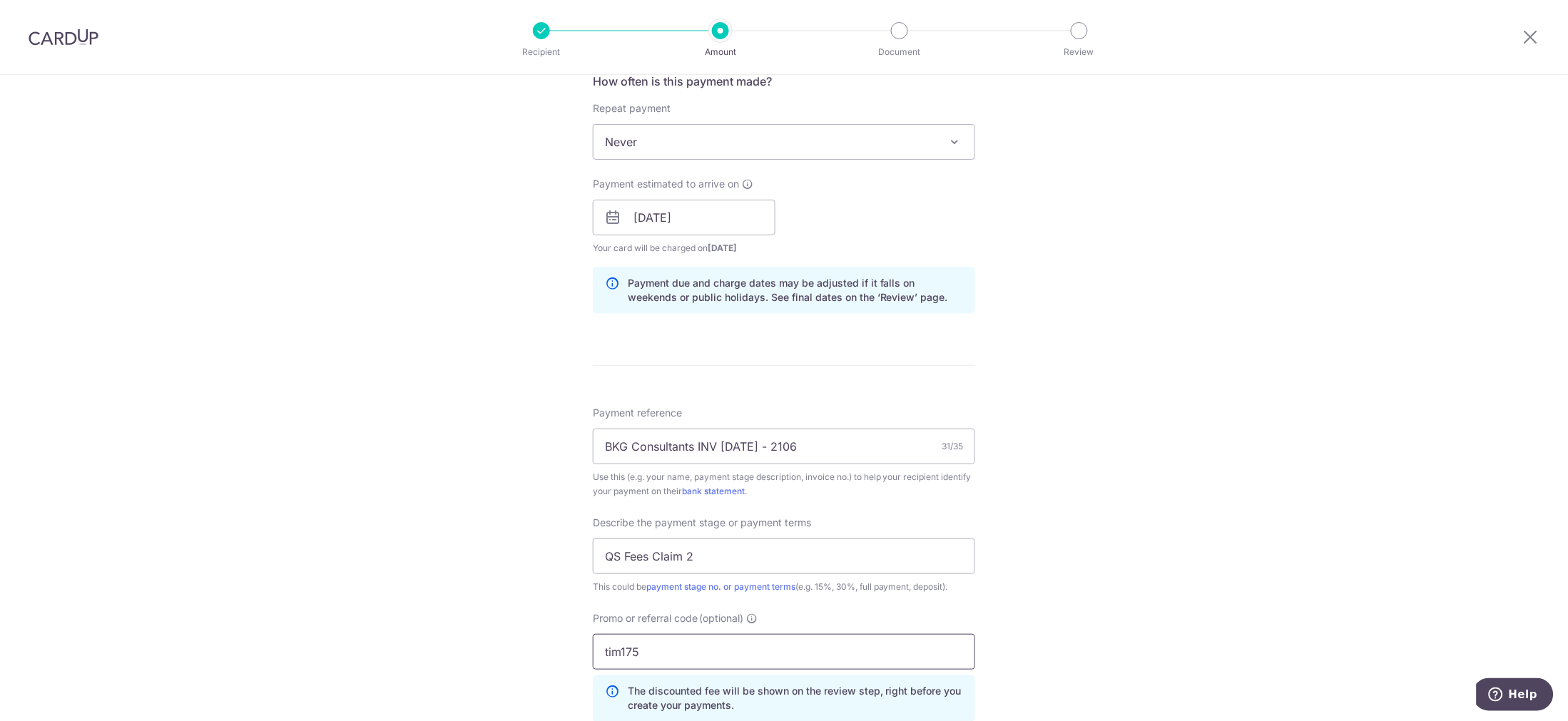
type input "tim175"
click at [1332, 493] on div "Tell us more about your payment Enter payment amount SGD 3,375.00 3375.00 Selec…" at bounding box center [784, 274] width 1568 height 1508
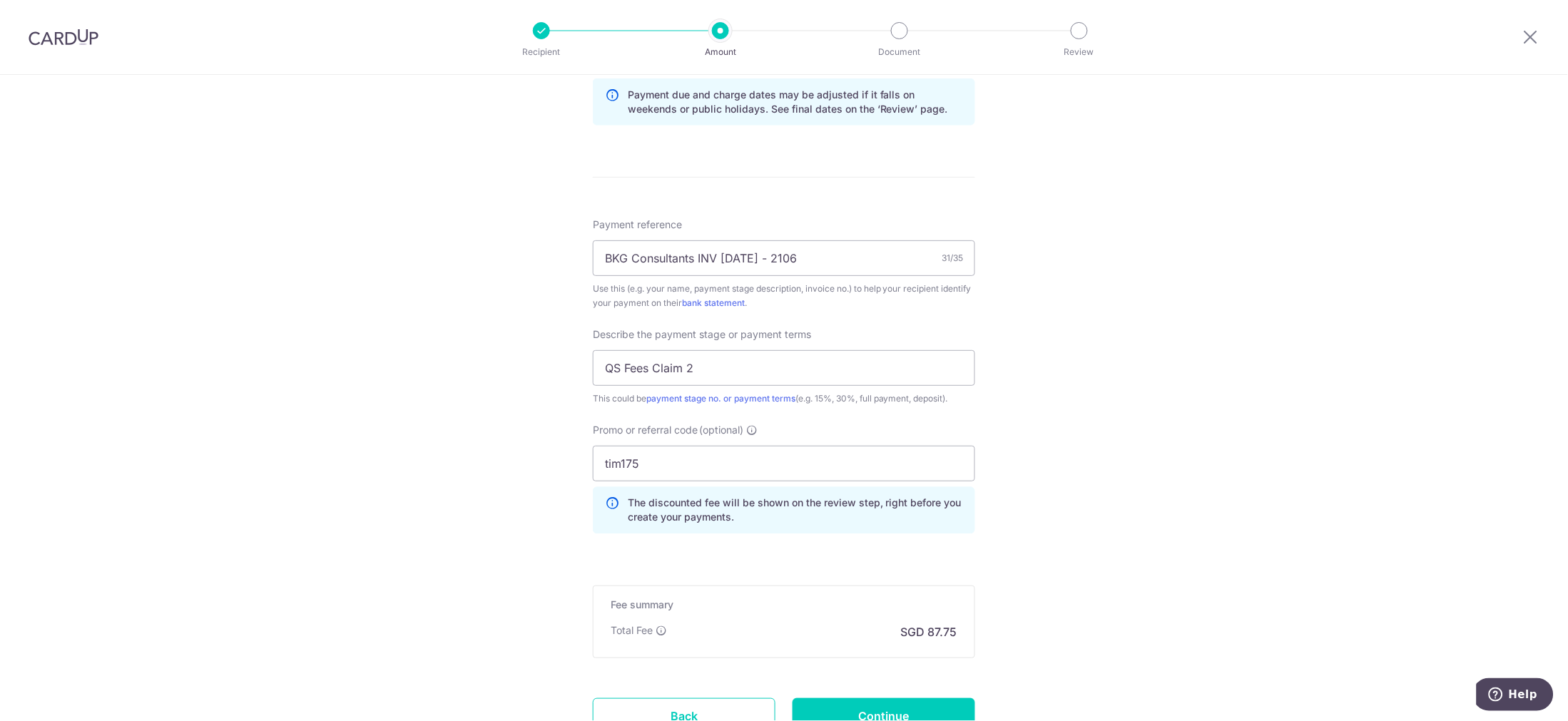
scroll to position [863, 0]
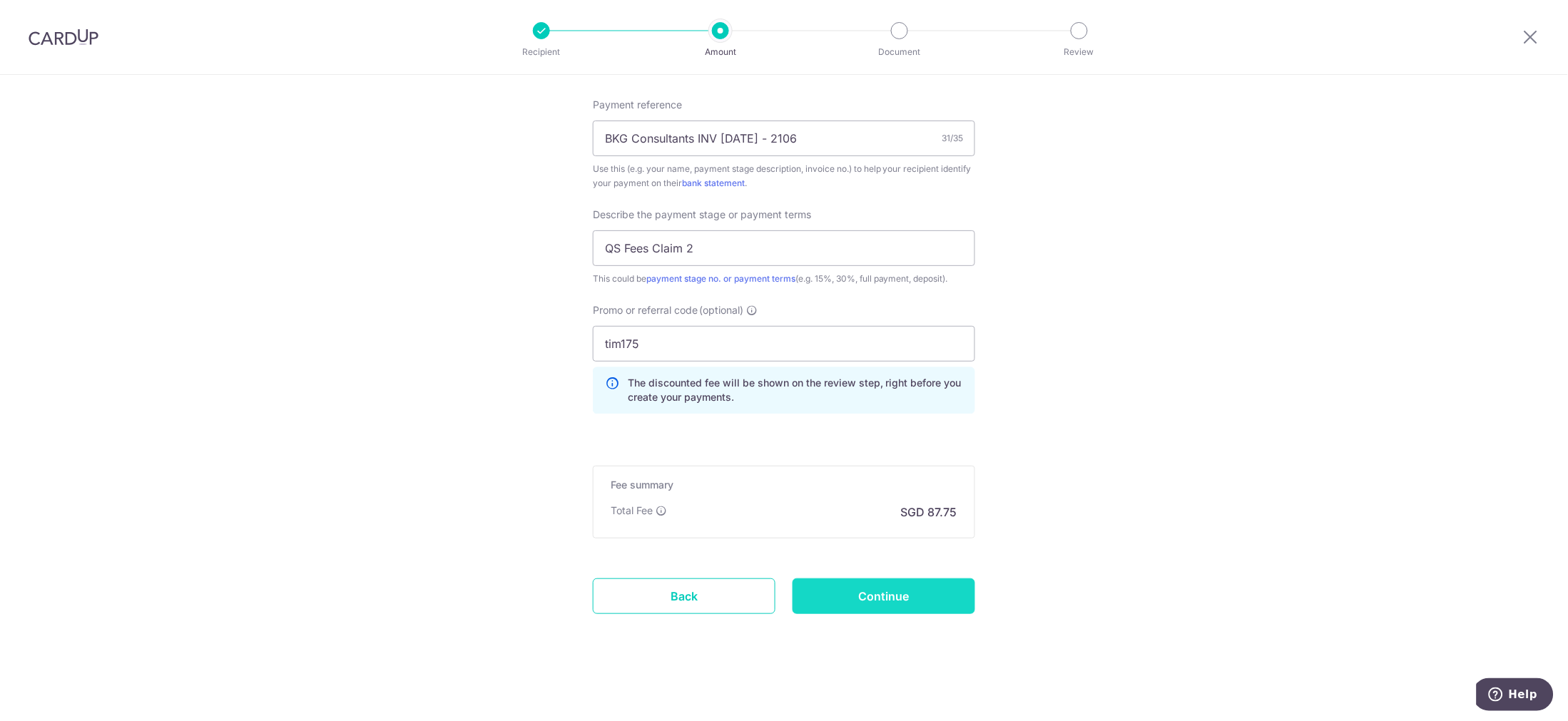
click at [908, 598] on input "Continue" at bounding box center [884, 596] width 183 height 35
type input "Create Schedule"
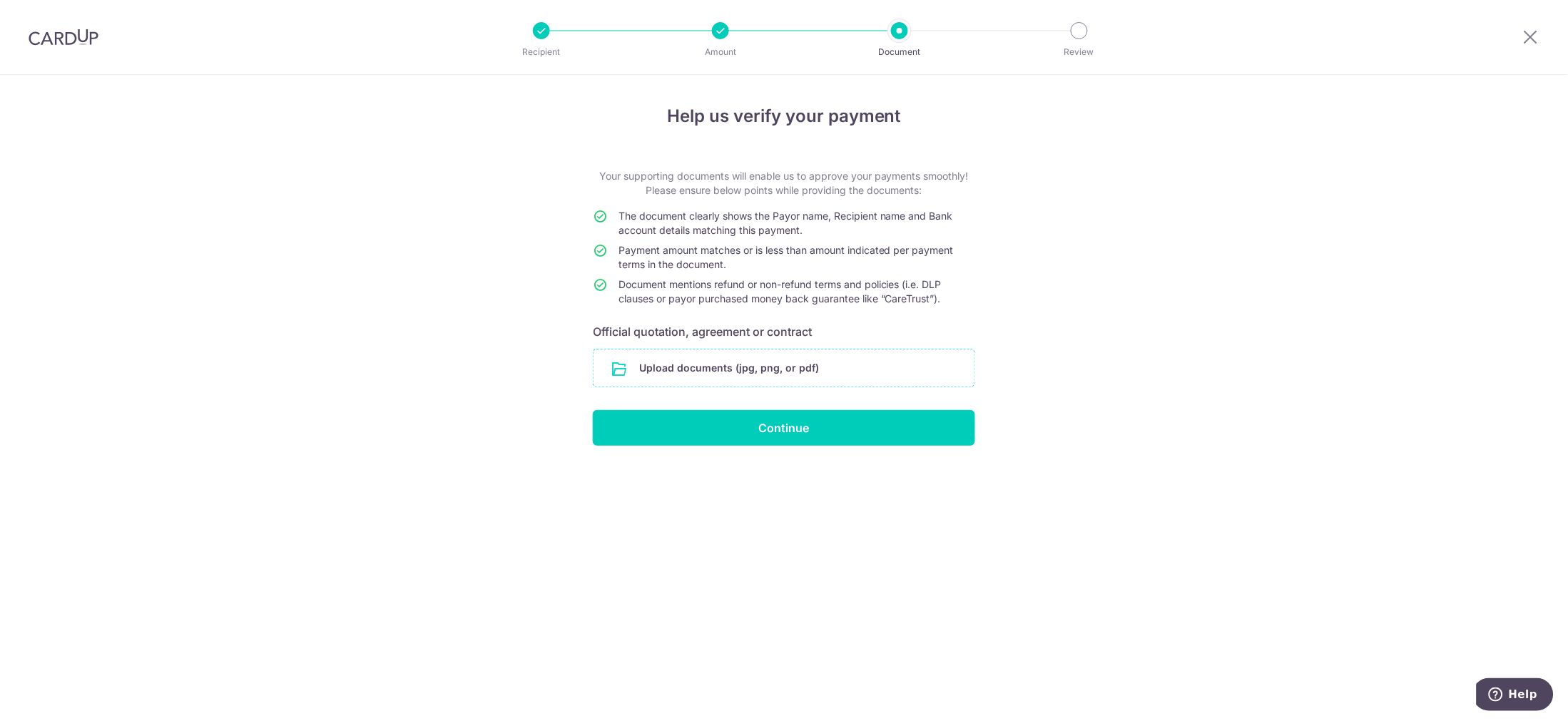
click at [738, 364] on input "file" at bounding box center [784, 368] width 381 height 37
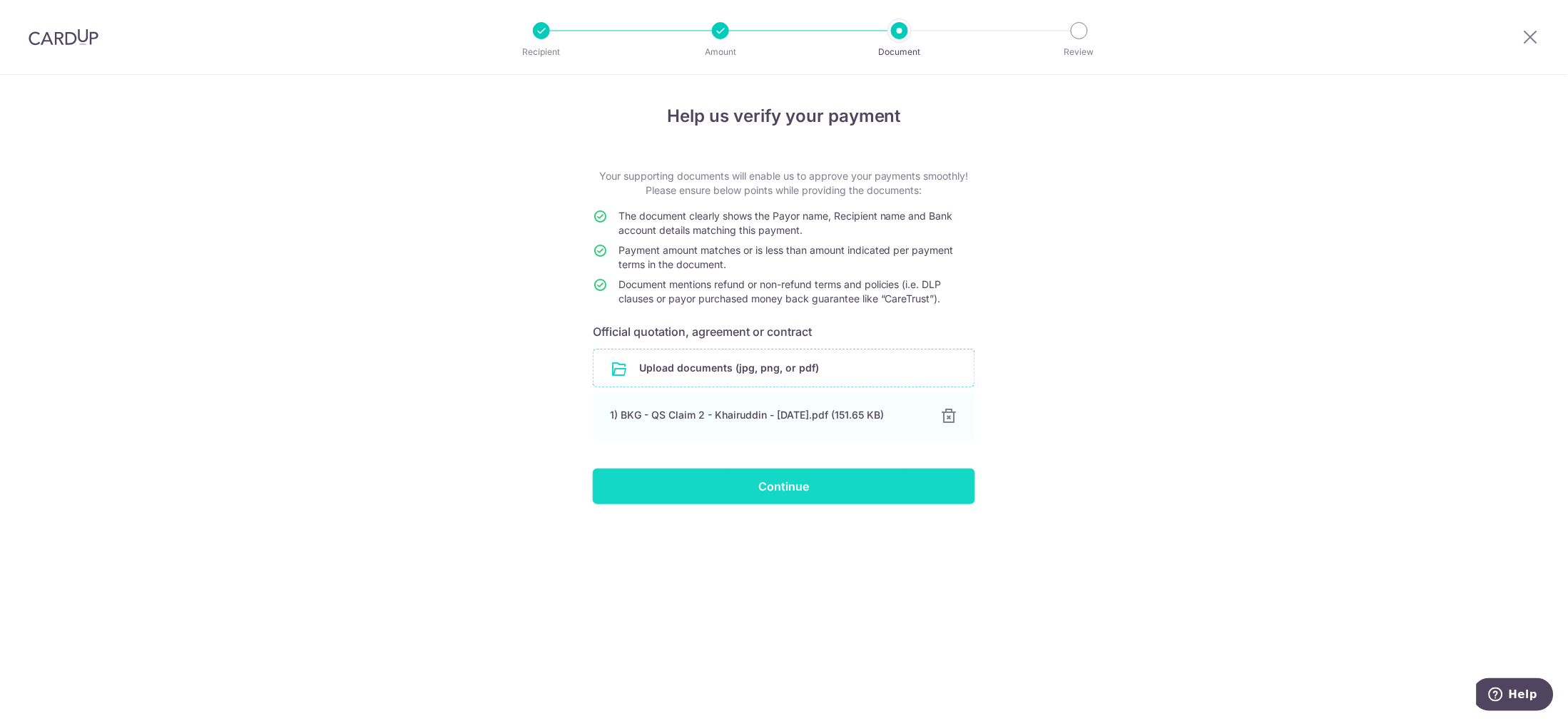
click at [836, 489] on input "Continue" at bounding box center [784, 486] width 382 height 35
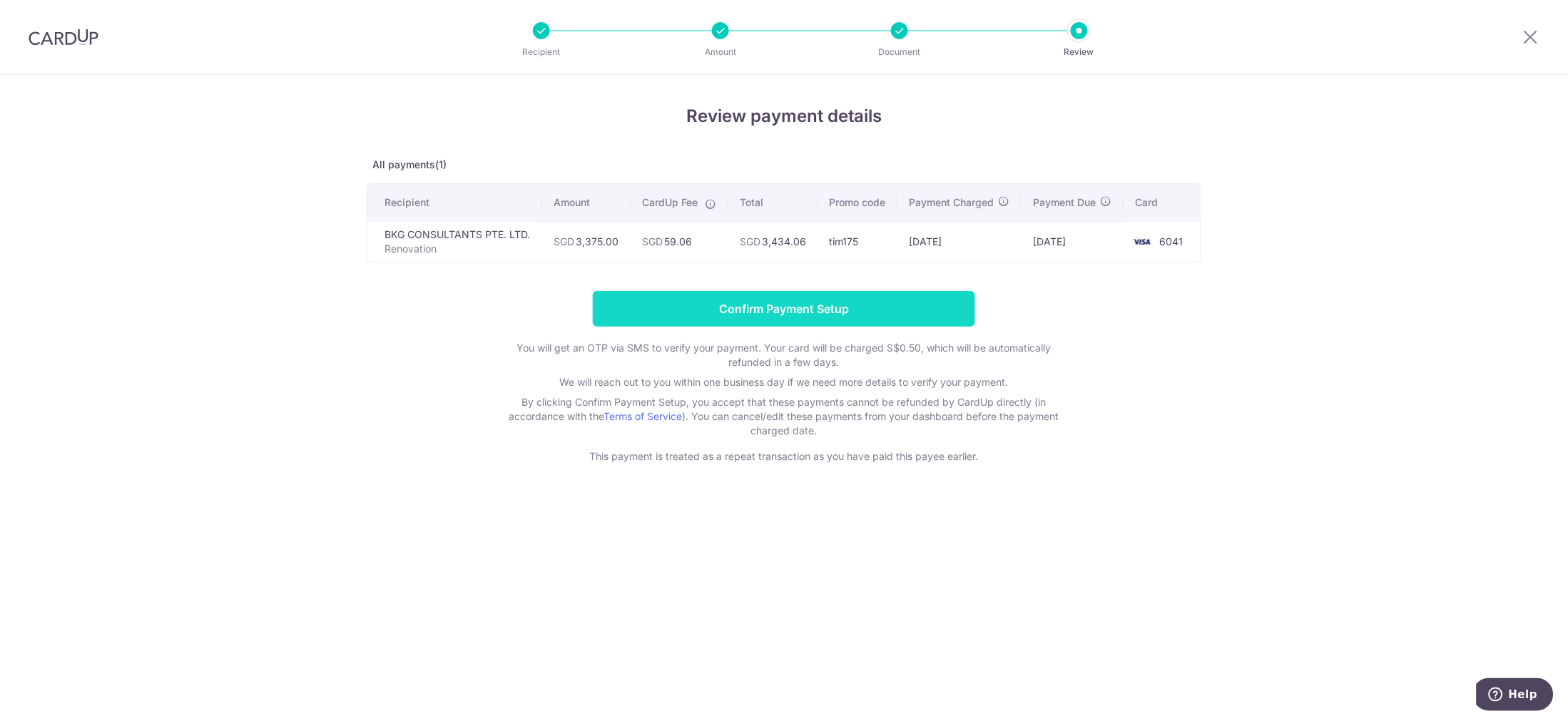
click at [813, 326] on input "Confirm Payment Setup" at bounding box center [784, 309] width 382 height 35
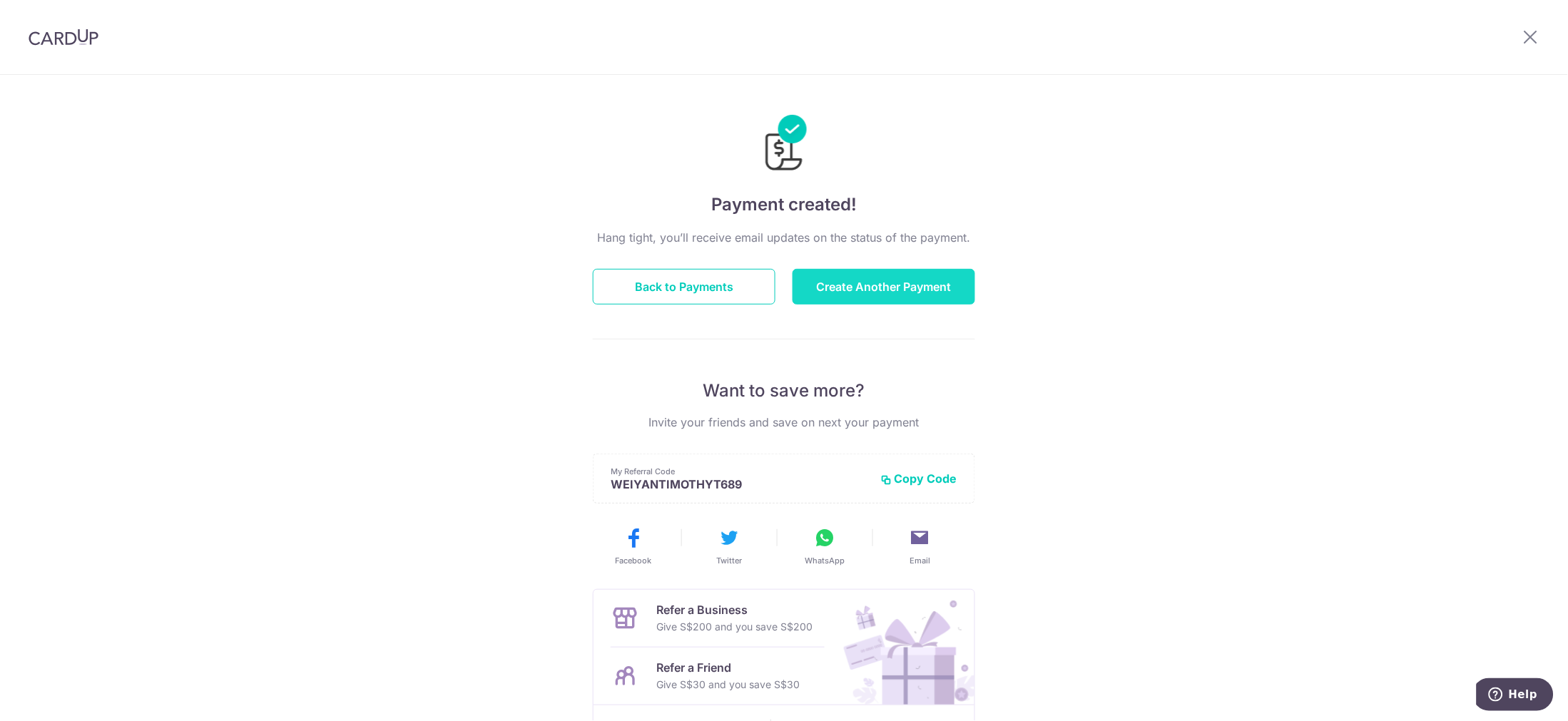
click at [861, 280] on button "Create Another Payment" at bounding box center [884, 286] width 183 height 35
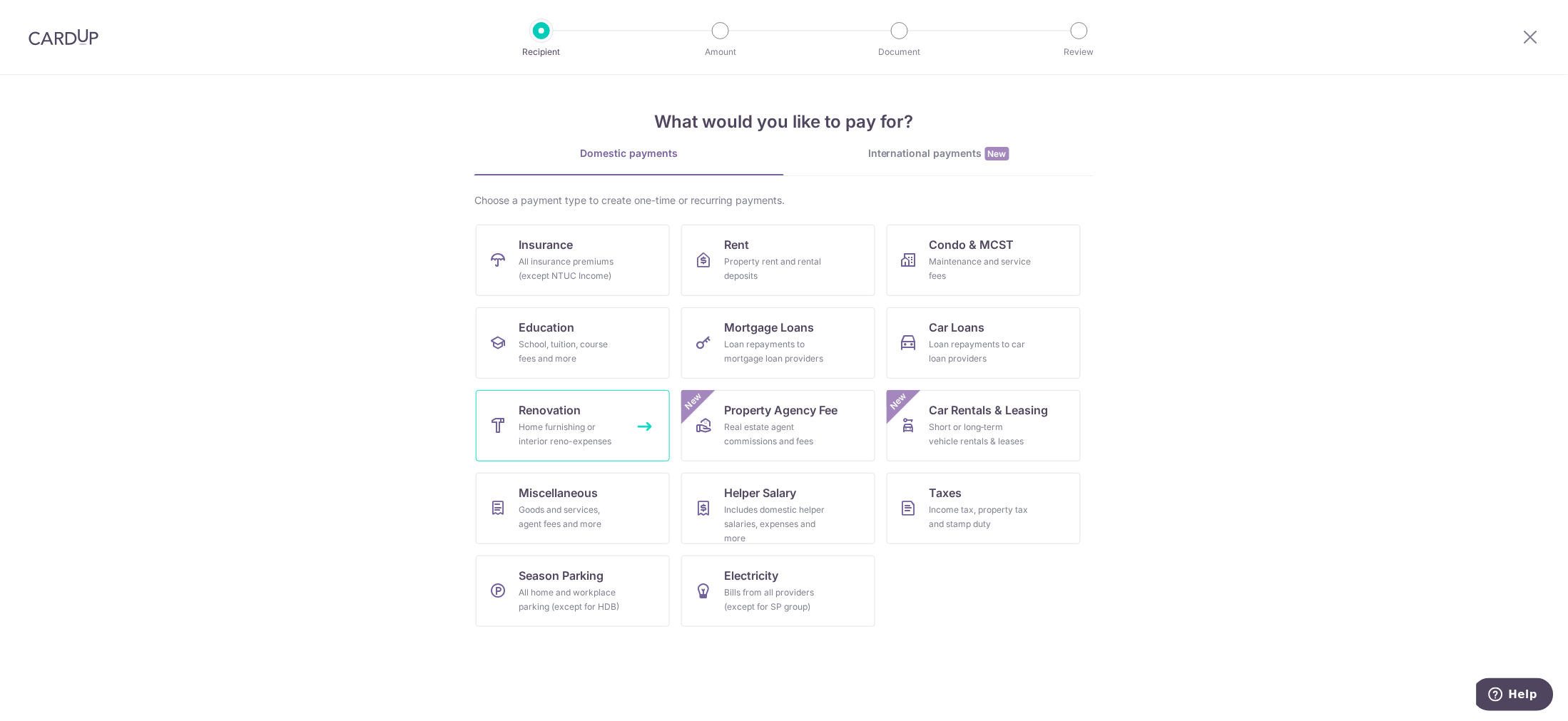
click at [564, 431] on div "Home furnishing or interior reno-expenses" at bounding box center [569, 434] width 103 height 29
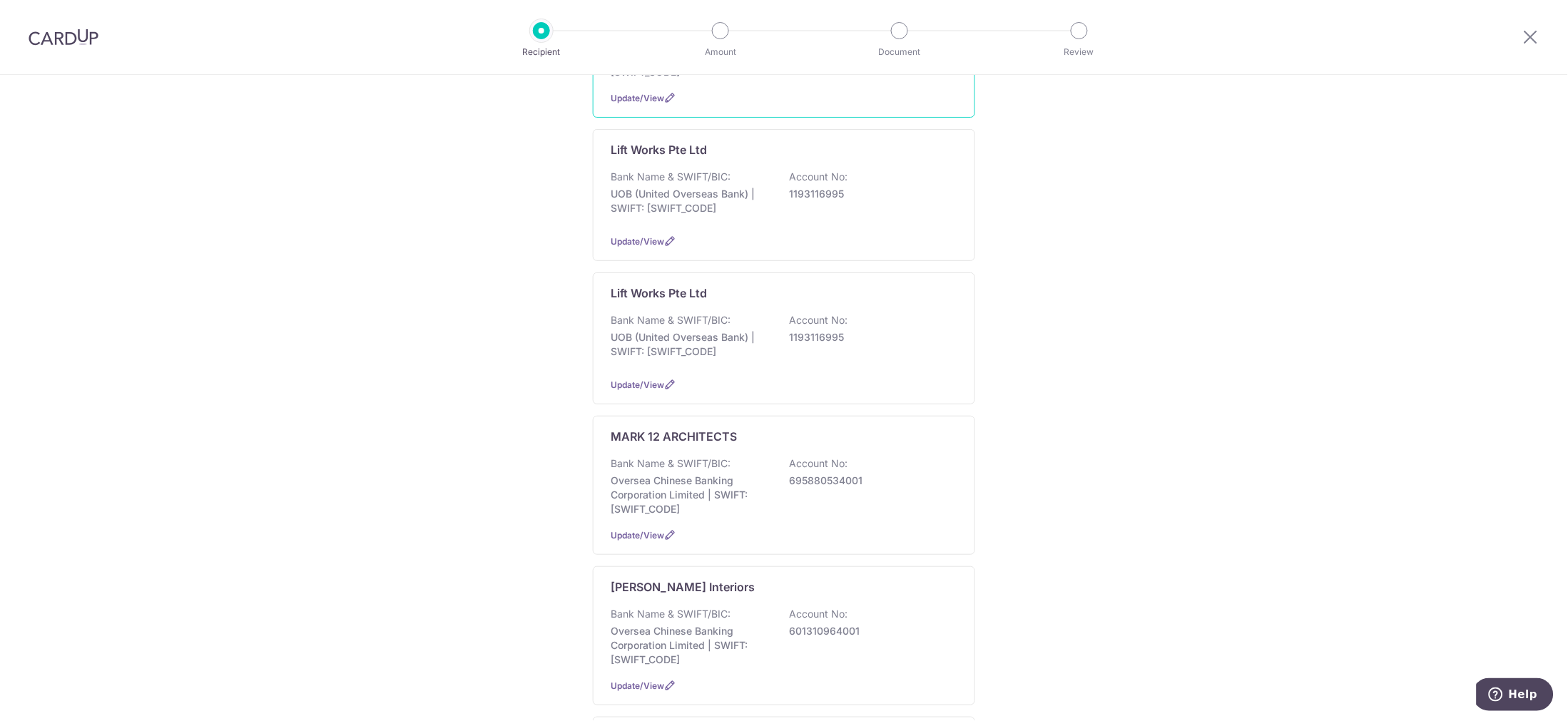
scroll to position [713, 0]
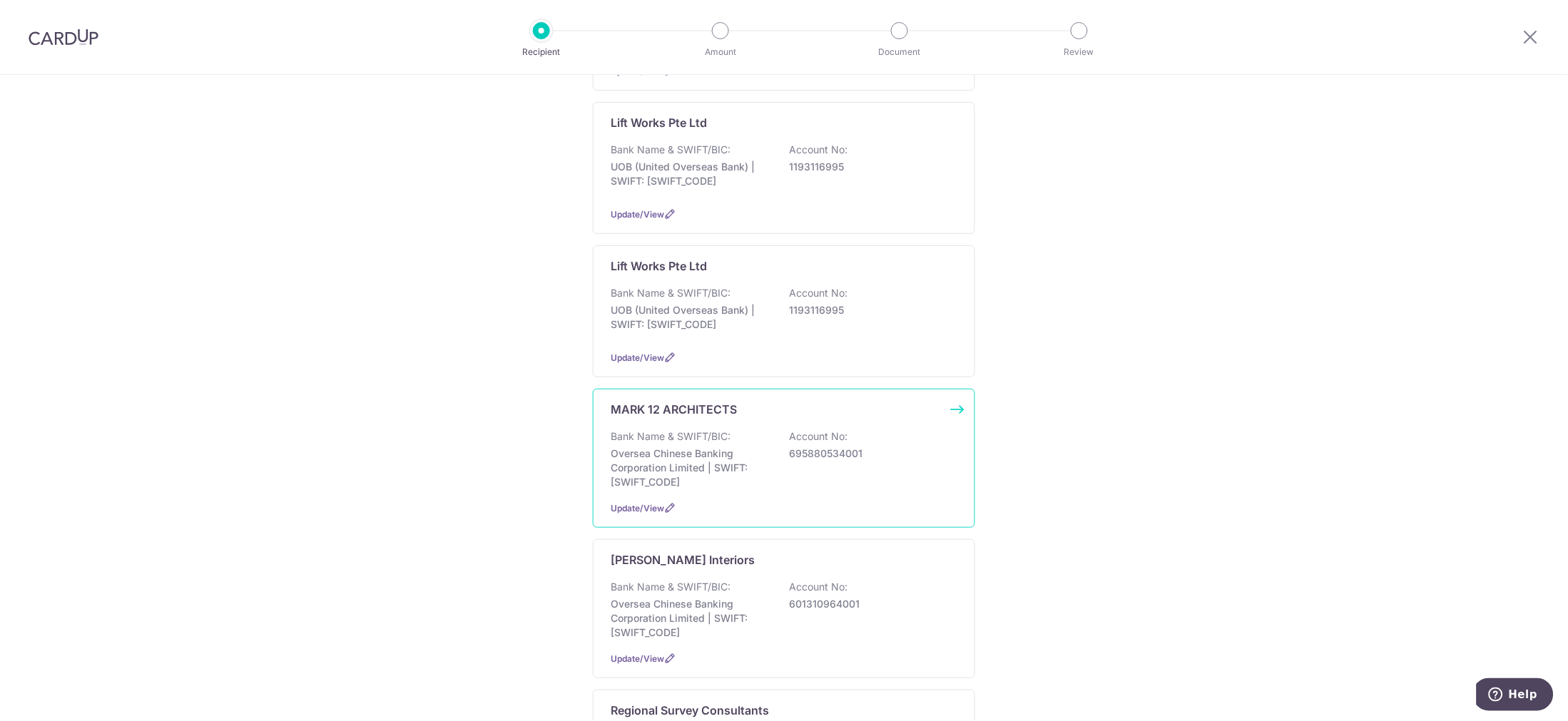
click at [679, 425] on div "MARK 12 ARCHITECTS Bank Name & SWIFT/BIC: Oversea Chinese Banking Corporation L…" at bounding box center [784, 458] width 382 height 139
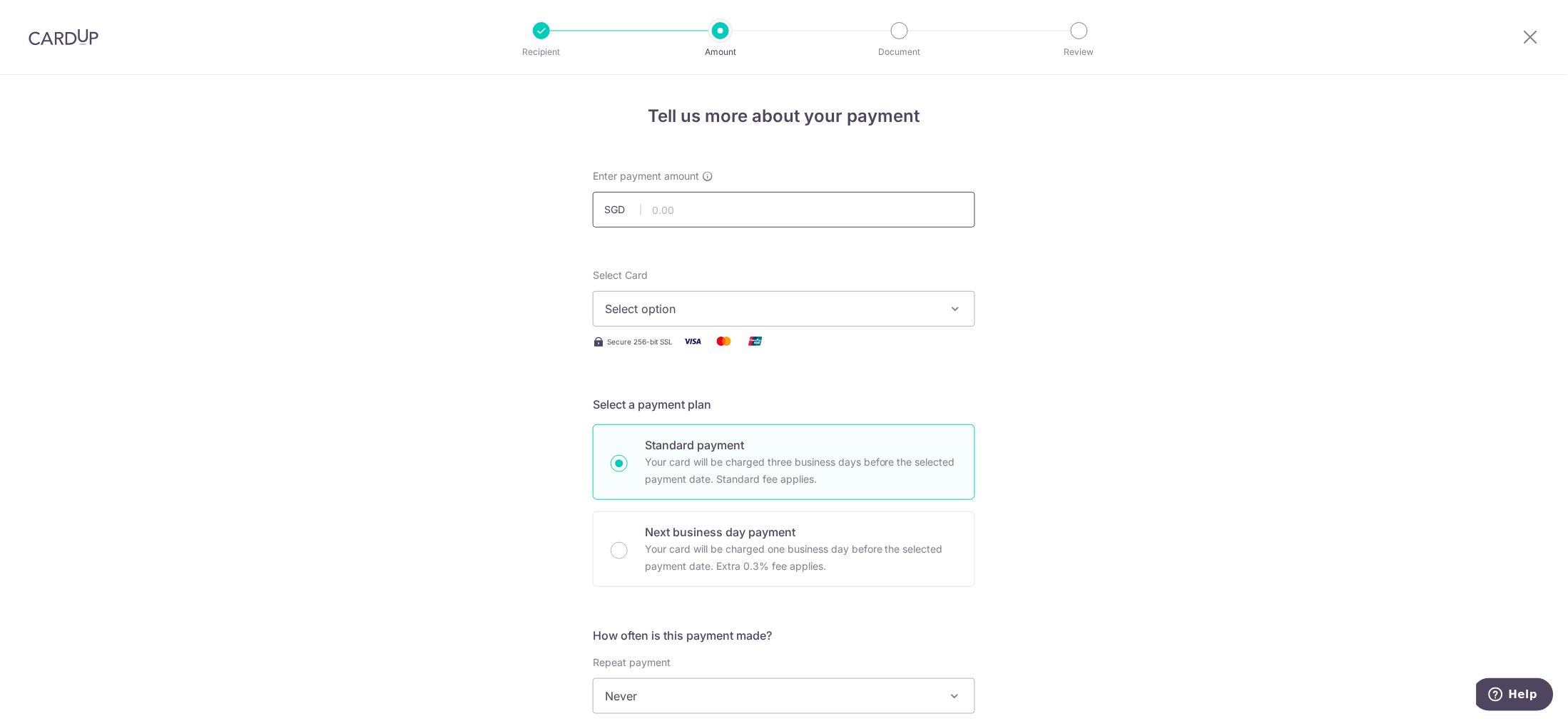
click at [747, 218] on input "text" at bounding box center [784, 209] width 382 height 35
type input "3,400.00"
click at [742, 297] on button "Select option" at bounding box center [784, 309] width 382 height 35
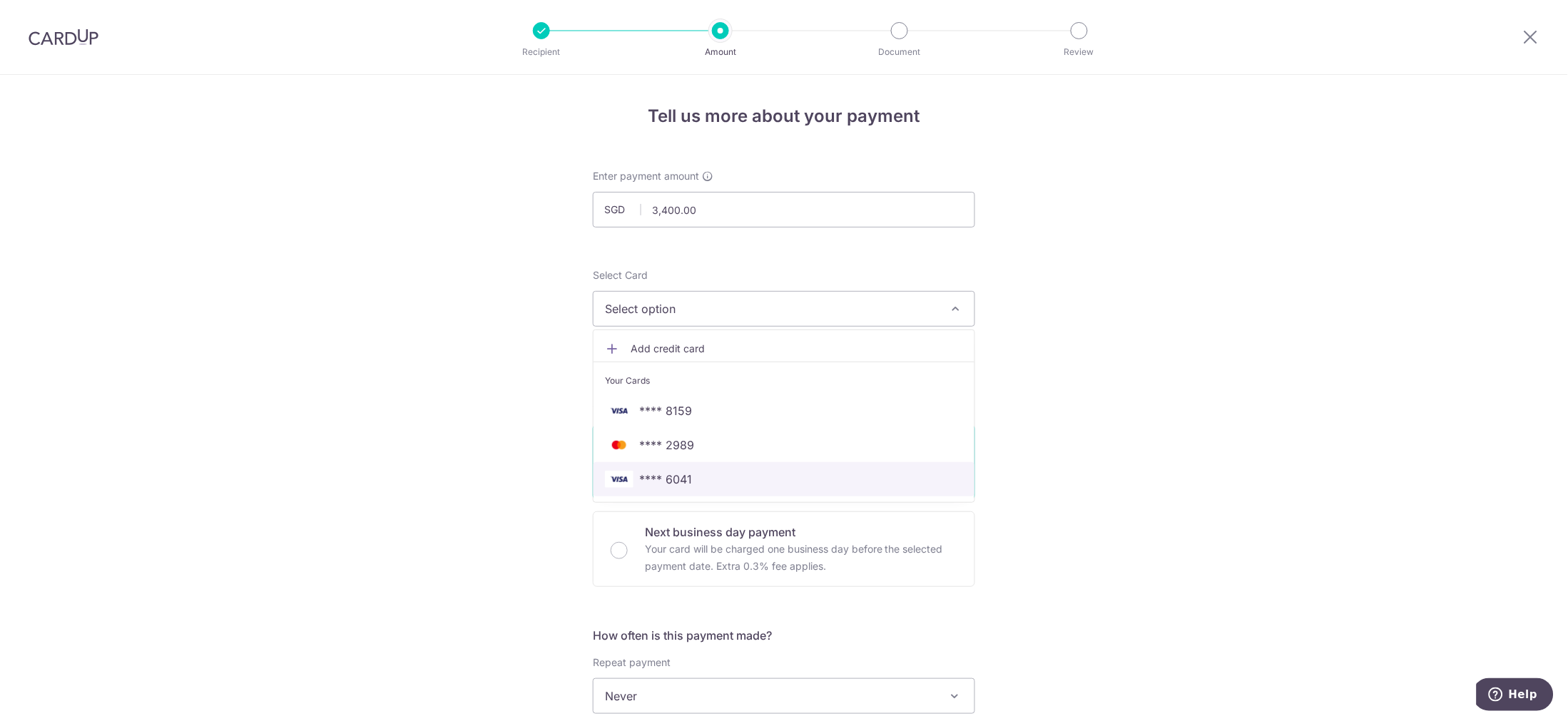
click at [729, 468] on link "**** 6041" at bounding box center [784, 479] width 381 height 34
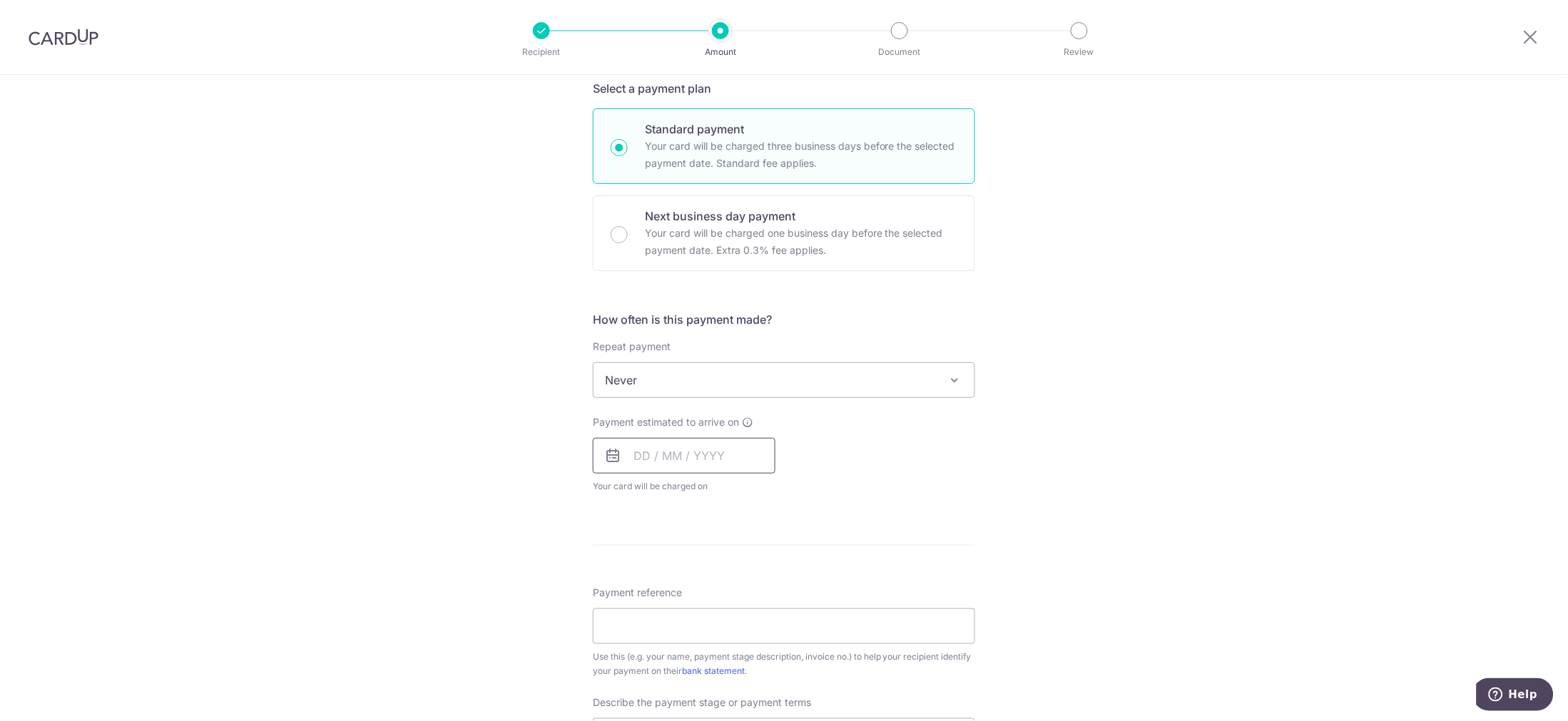
scroll to position [317, 0]
click at [645, 454] on input "text" at bounding box center [683, 455] width 183 height 35
click at [733, 610] on link "18" at bounding box center [736, 613] width 23 height 23
type input "[DATE]"
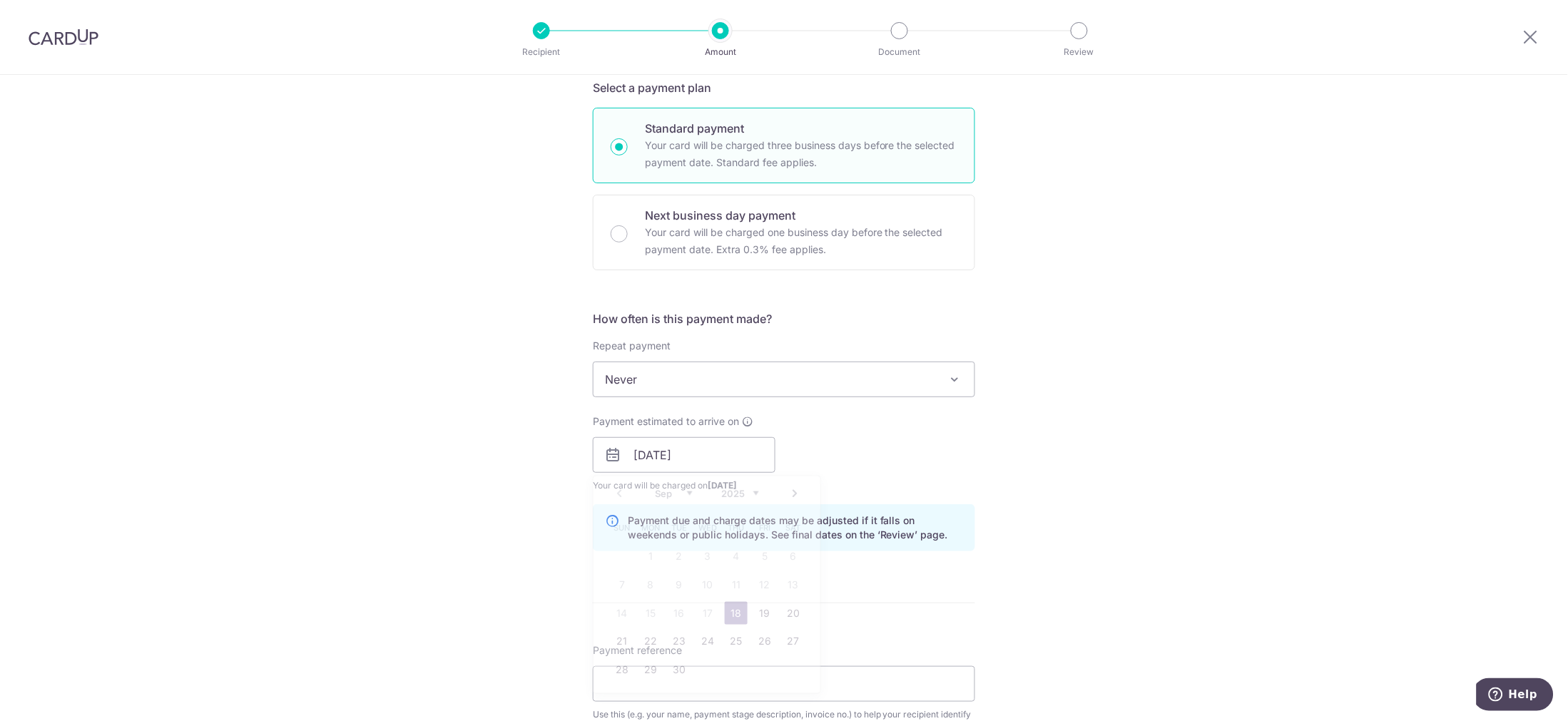
click at [1202, 465] on div "Tell us more about your payment Enter payment amount SGD 3,400.00 3400.00 Selec…" at bounding box center [784, 480] width 1568 height 1444
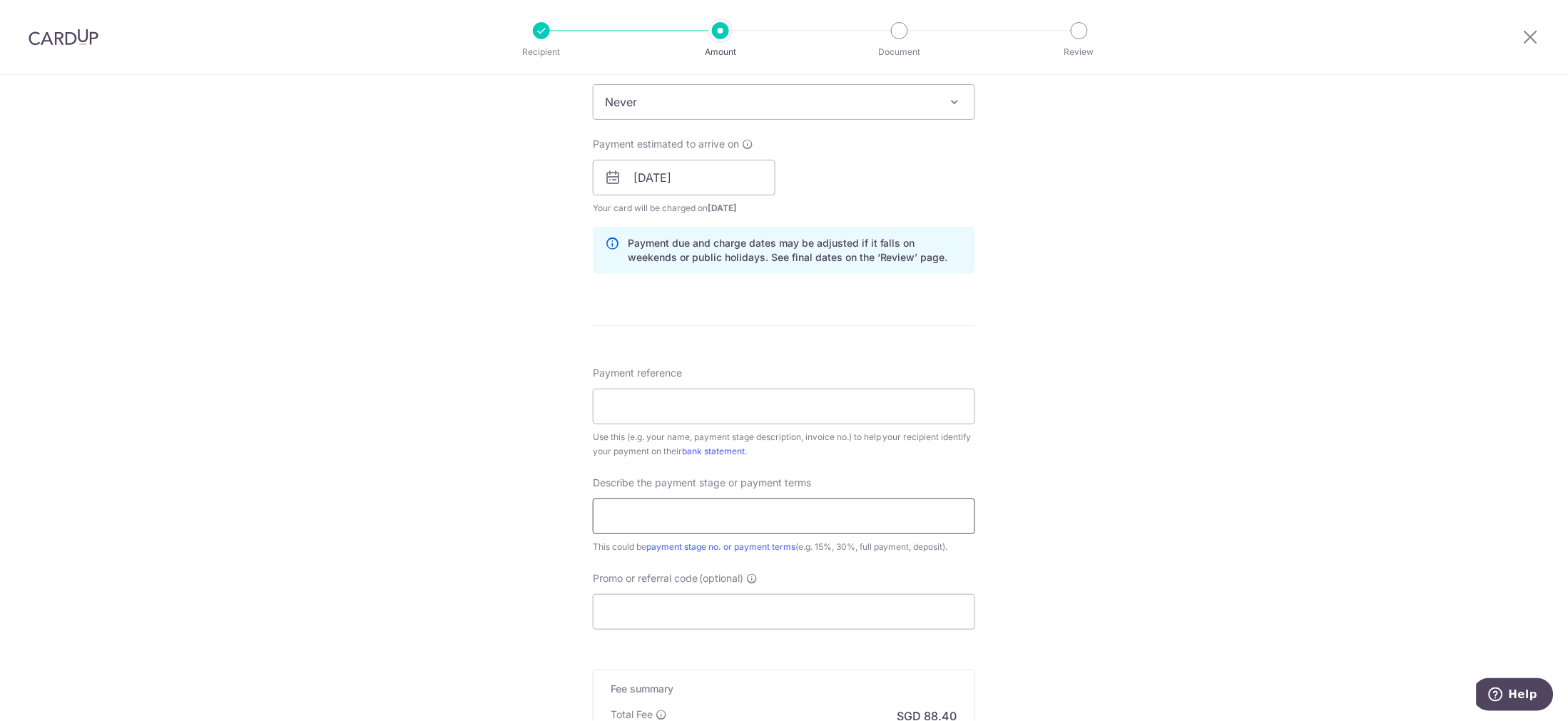
scroll to position [633, 0]
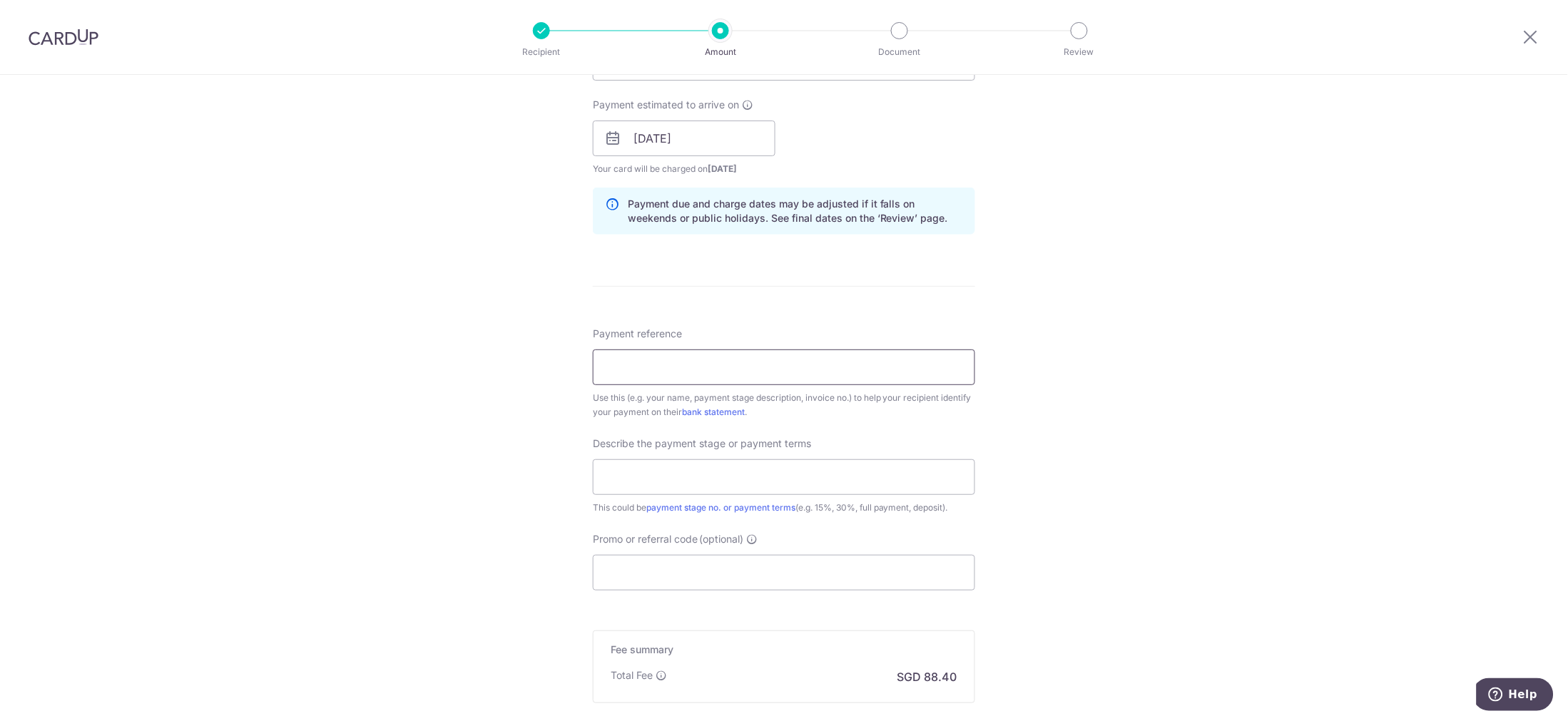
click at [648, 354] on input "Payment reference" at bounding box center [784, 367] width 382 height 35
click at [599, 363] on input "Progress claim 9" at bounding box center [784, 367] width 382 height 35
drag, startPoint x: 736, startPoint y: 366, endPoint x: 649, endPoint y: 379, distance: 88.0
click at [649, 379] on input "Mark 12 Progress claim 9" at bounding box center [784, 367] width 382 height 35
type input "Mark 12 Progress claim 9"
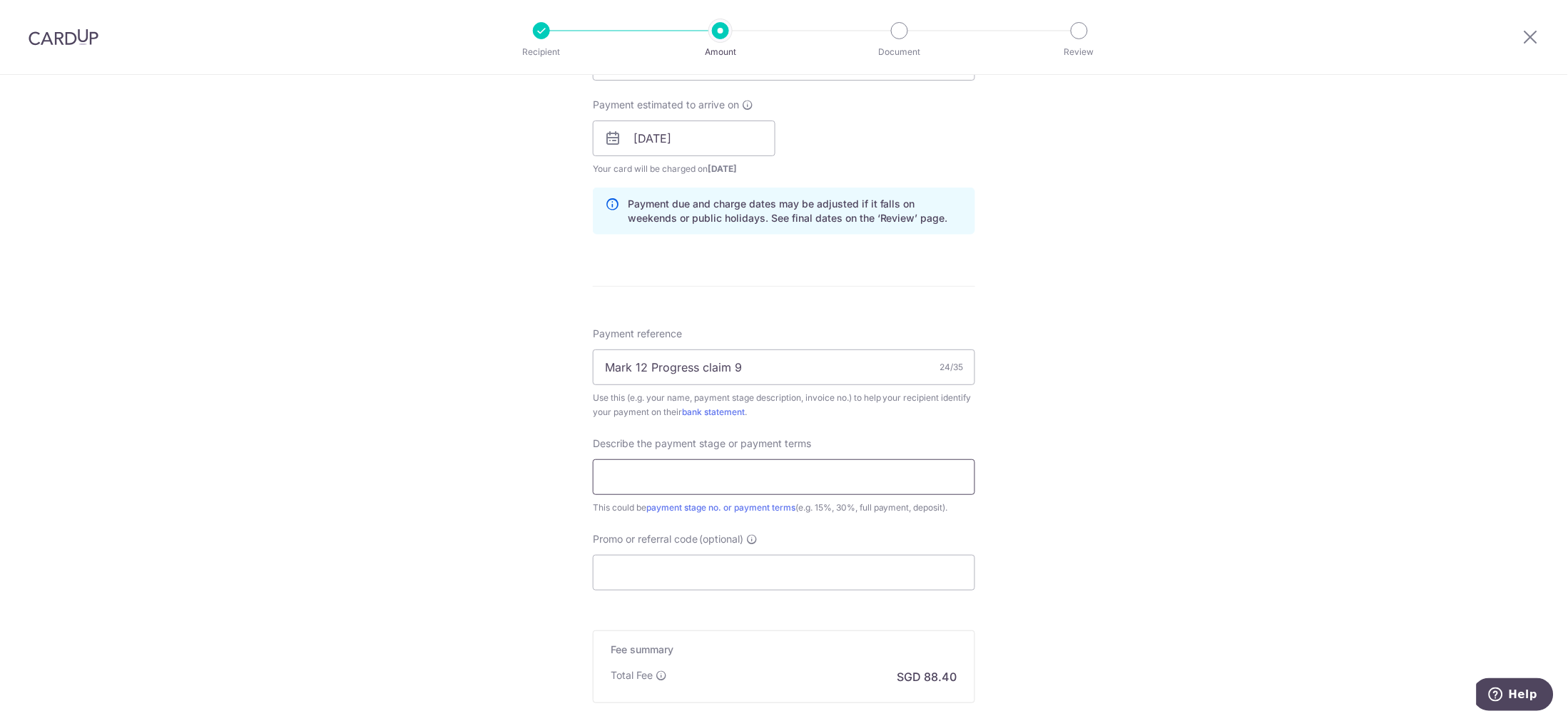
click at [639, 464] on input "text" at bounding box center [784, 476] width 382 height 35
paste input "Progress claim 9"
type input "Progress claim 9"
click at [629, 576] on input "Promo or referral code (optional)" at bounding box center [784, 573] width 382 height 35
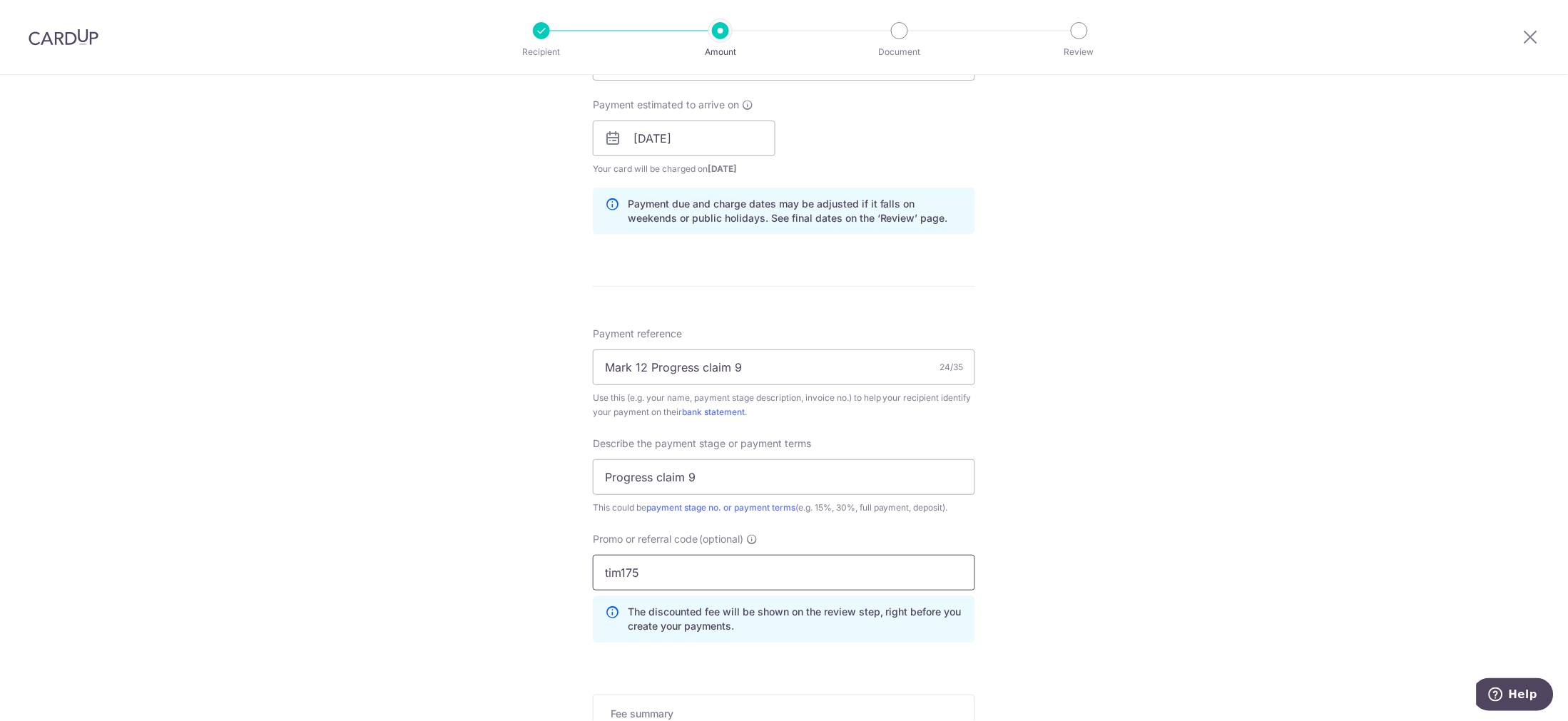
type input "tim175"
click at [1196, 452] on div "Tell us more about your payment Enter payment amount SGD 3,400.00 3400.00 Selec…" at bounding box center [784, 196] width 1568 height 1508
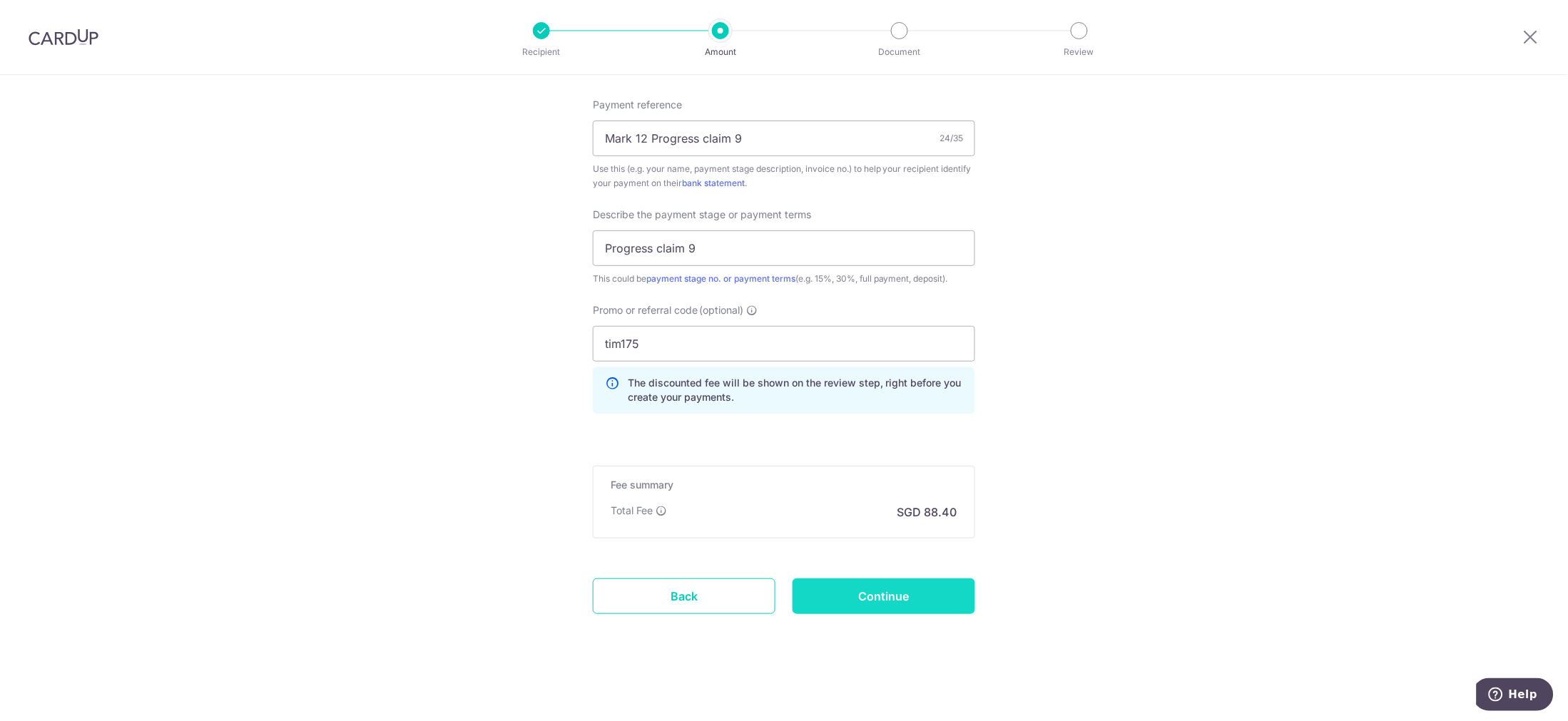
click at [889, 595] on input "Continue" at bounding box center [884, 596] width 183 height 35
type input "Create Schedule"
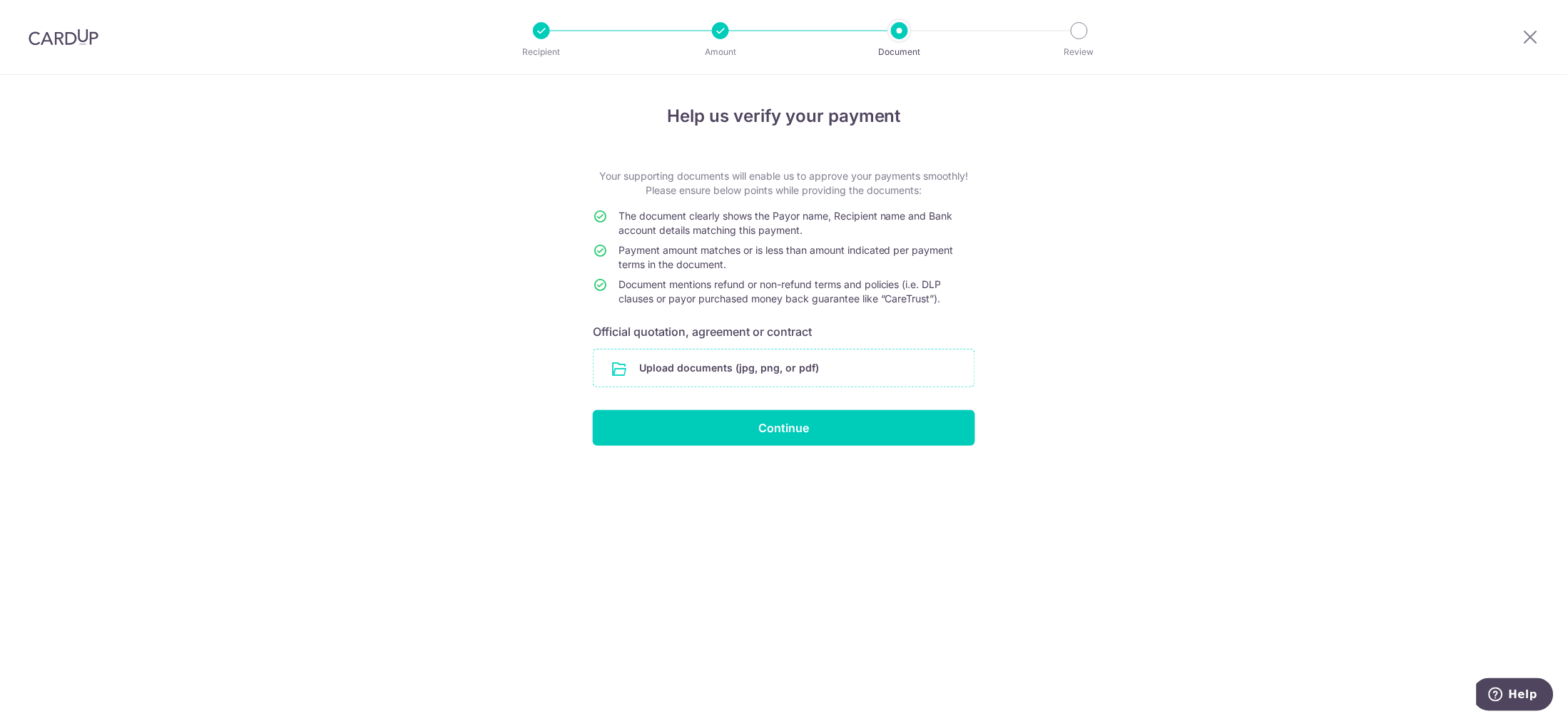
click at [720, 378] on input "file" at bounding box center [784, 368] width 381 height 37
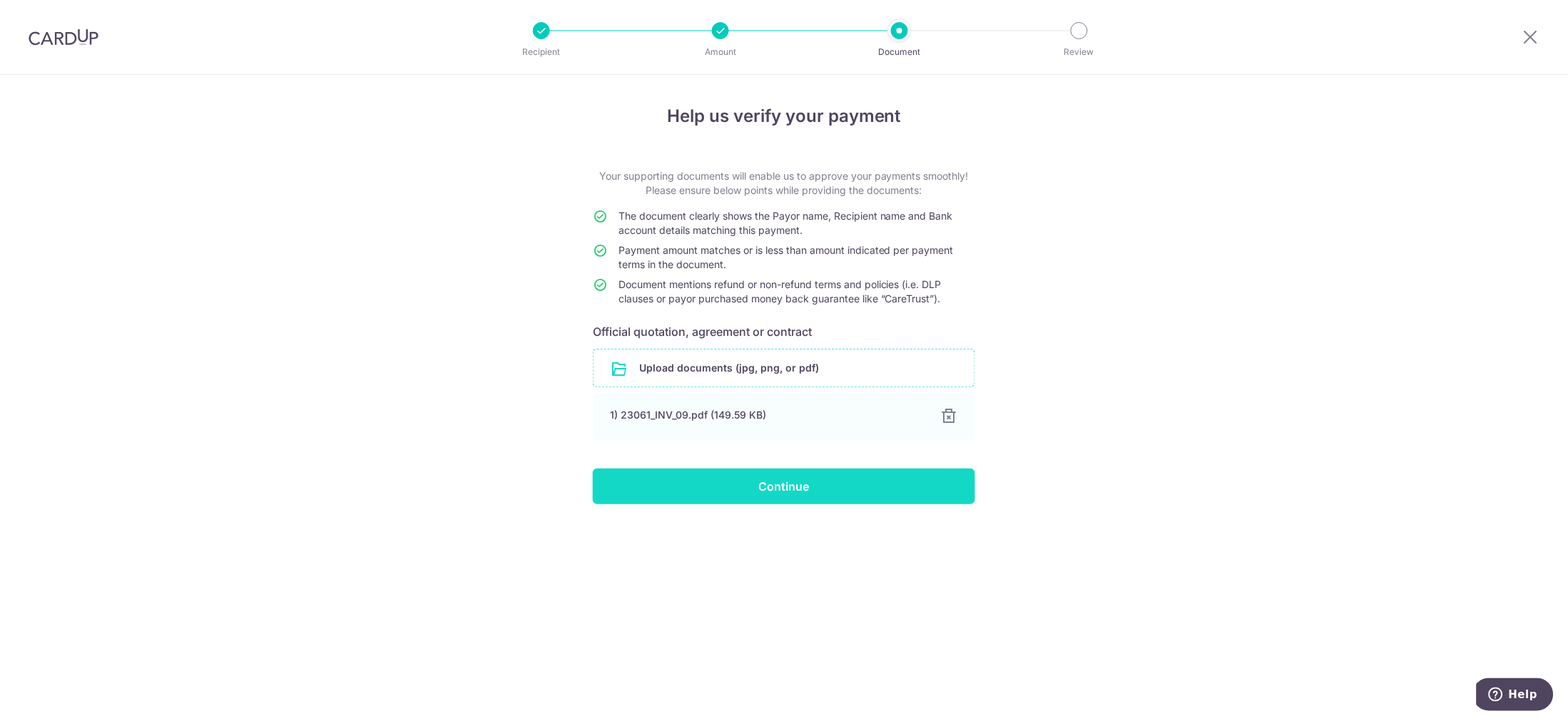
click at [815, 484] on input "Continue" at bounding box center [784, 486] width 382 height 35
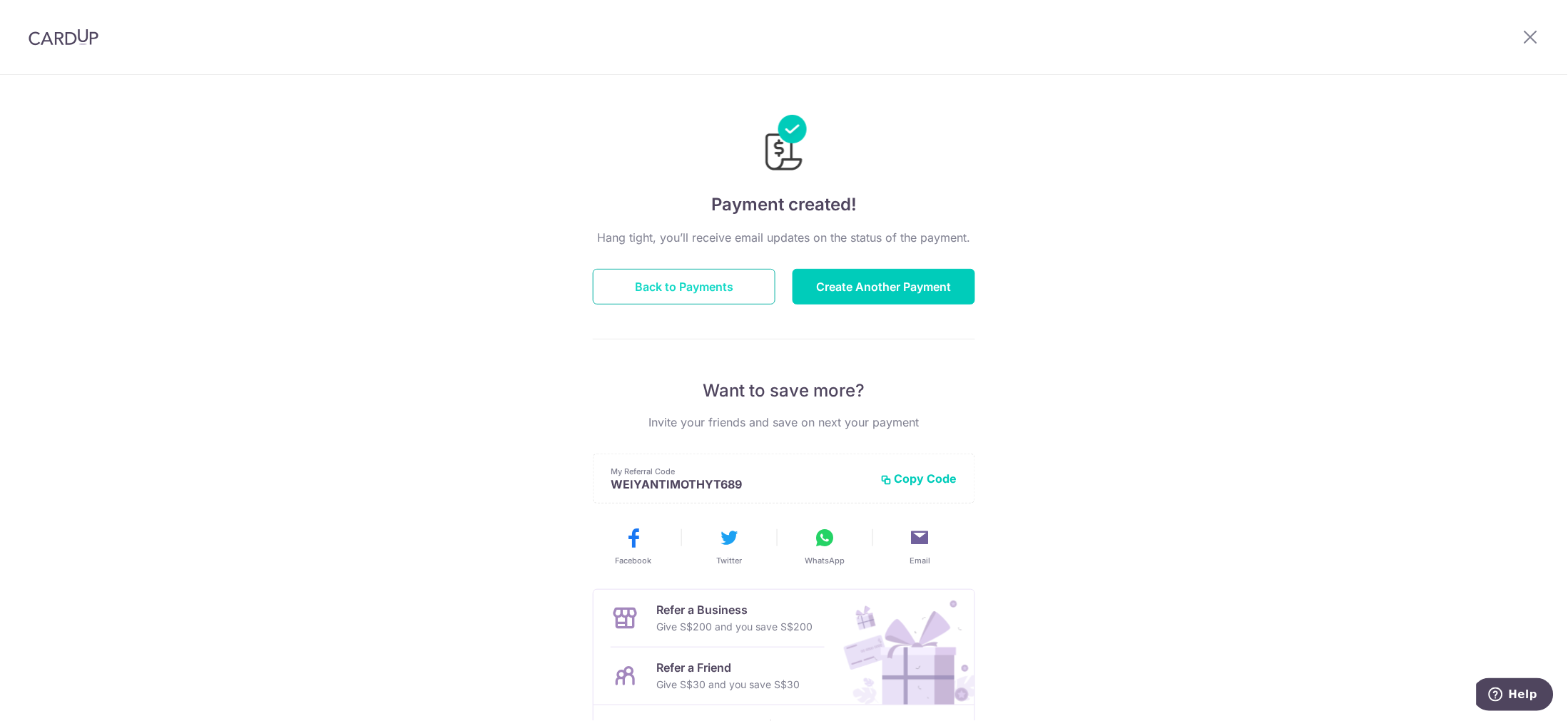
click at [716, 280] on button "Back to Payments" at bounding box center [683, 286] width 183 height 35
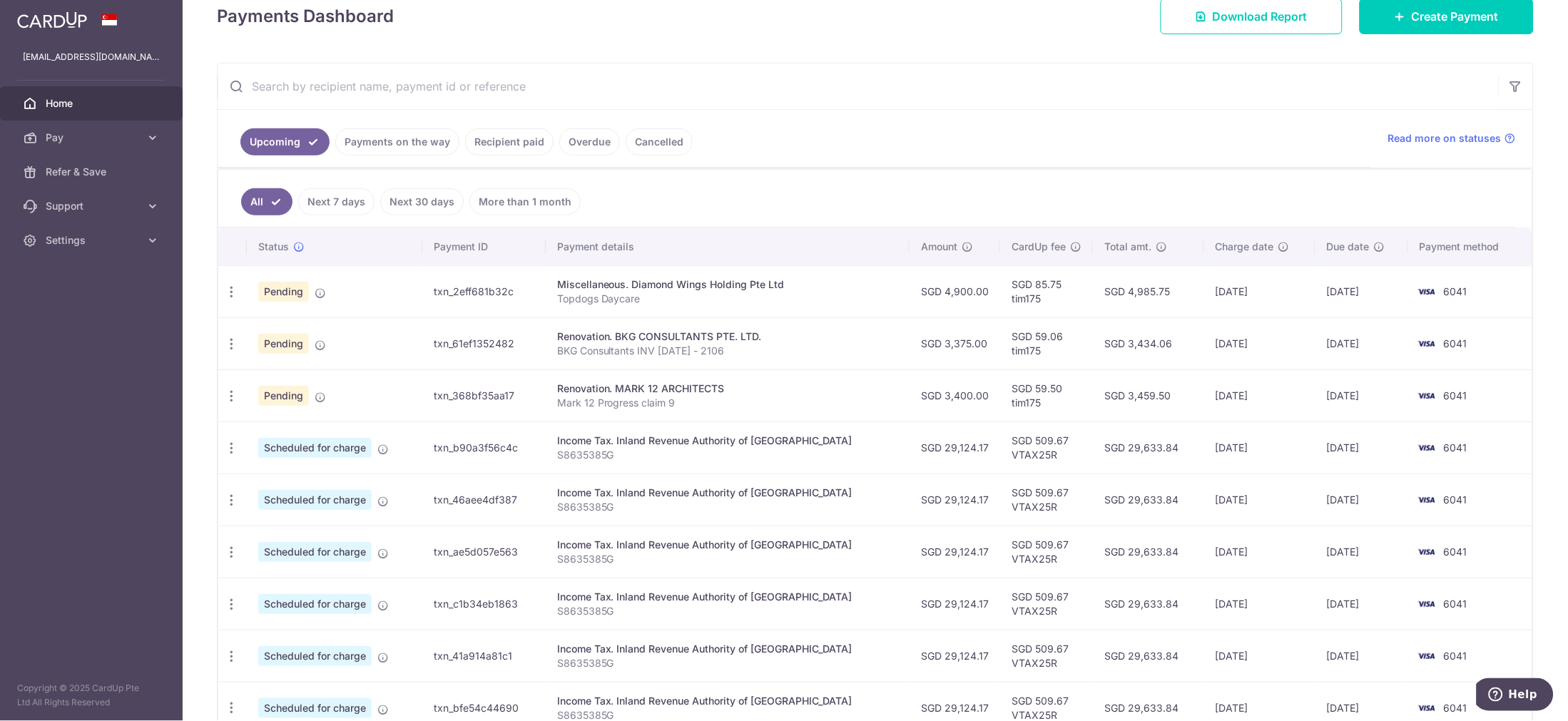
scroll to position [237, 0]
